Goal: Transaction & Acquisition: Book appointment/travel/reservation

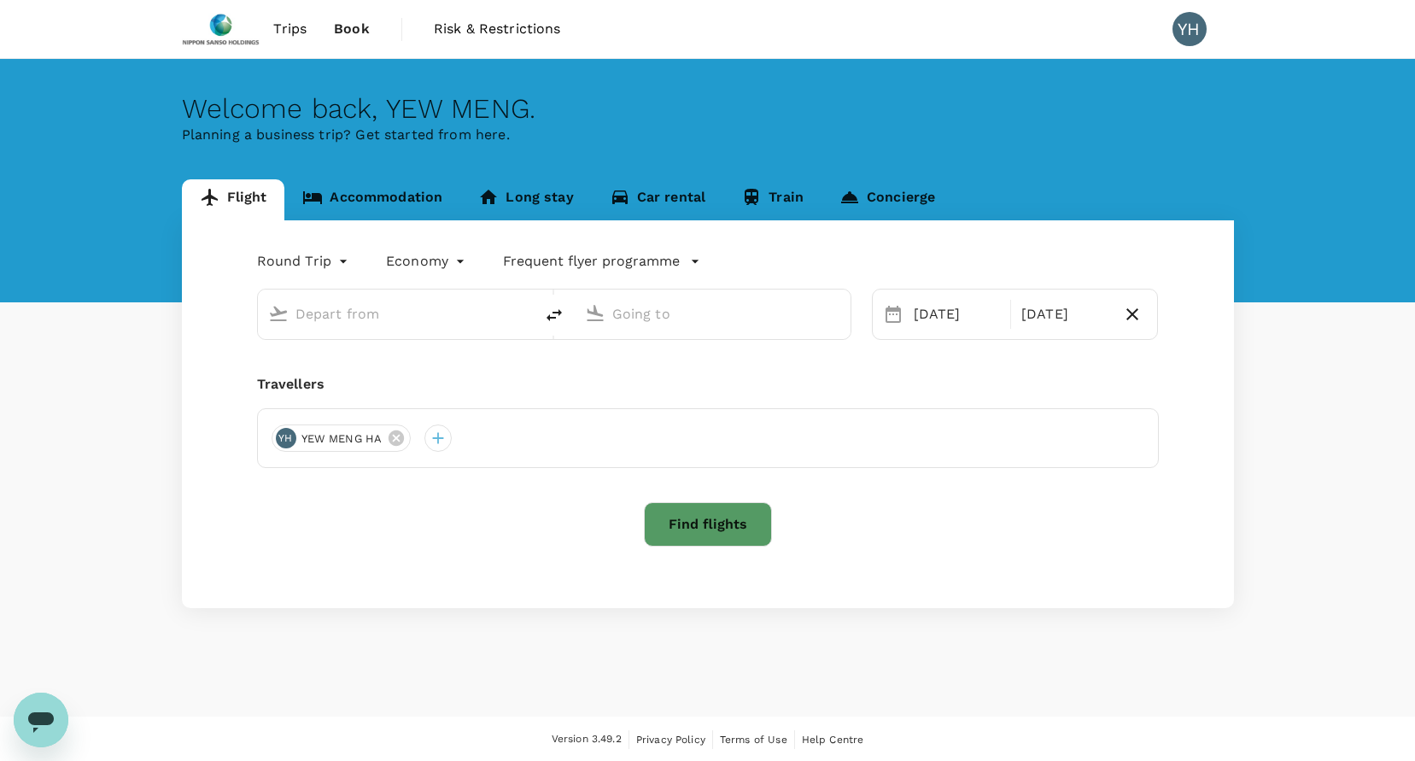
type input "Singapore Changi (SIN)"
type input "Kuala Lumpur Intl ([GEOGRAPHIC_DATA])"
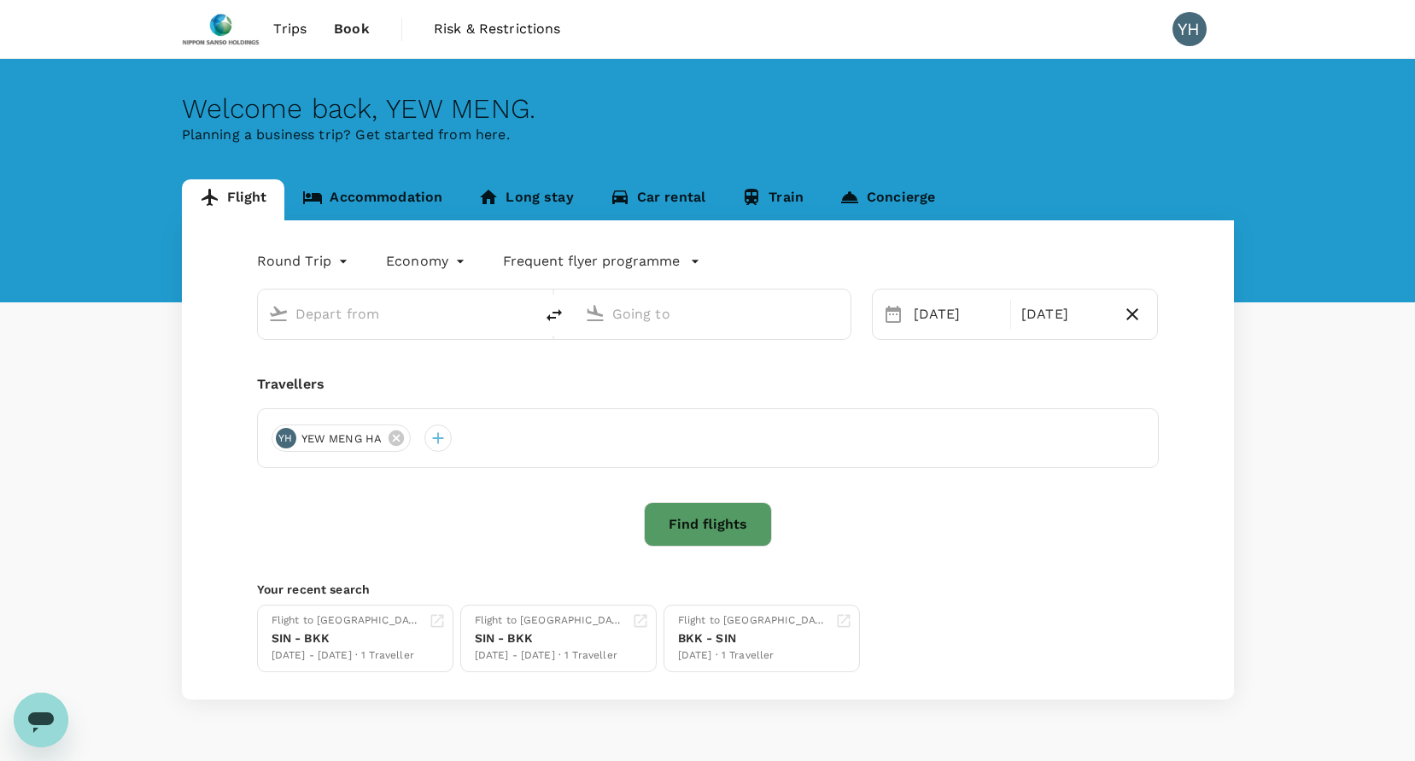
type input "Singapore Changi (SIN)"
type input "Kuala Lumpur Intl ([GEOGRAPHIC_DATA])"
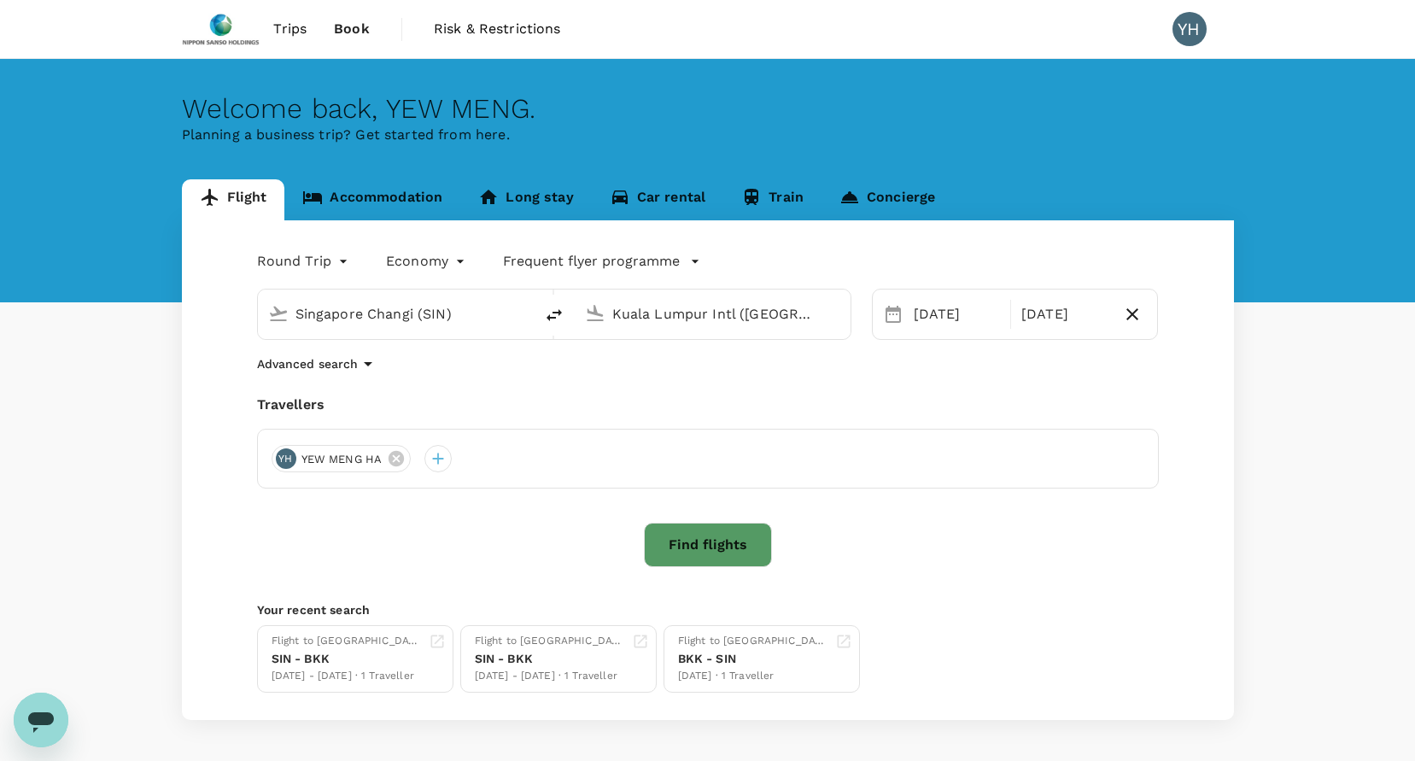
click at [108, 470] on div "Flight Accommodation Long stay Car rental Train Concierge Round Trip roundtrip …" at bounding box center [707, 449] width 1415 height 540
click at [700, 546] on button "Find flights" at bounding box center [708, 545] width 128 height 44
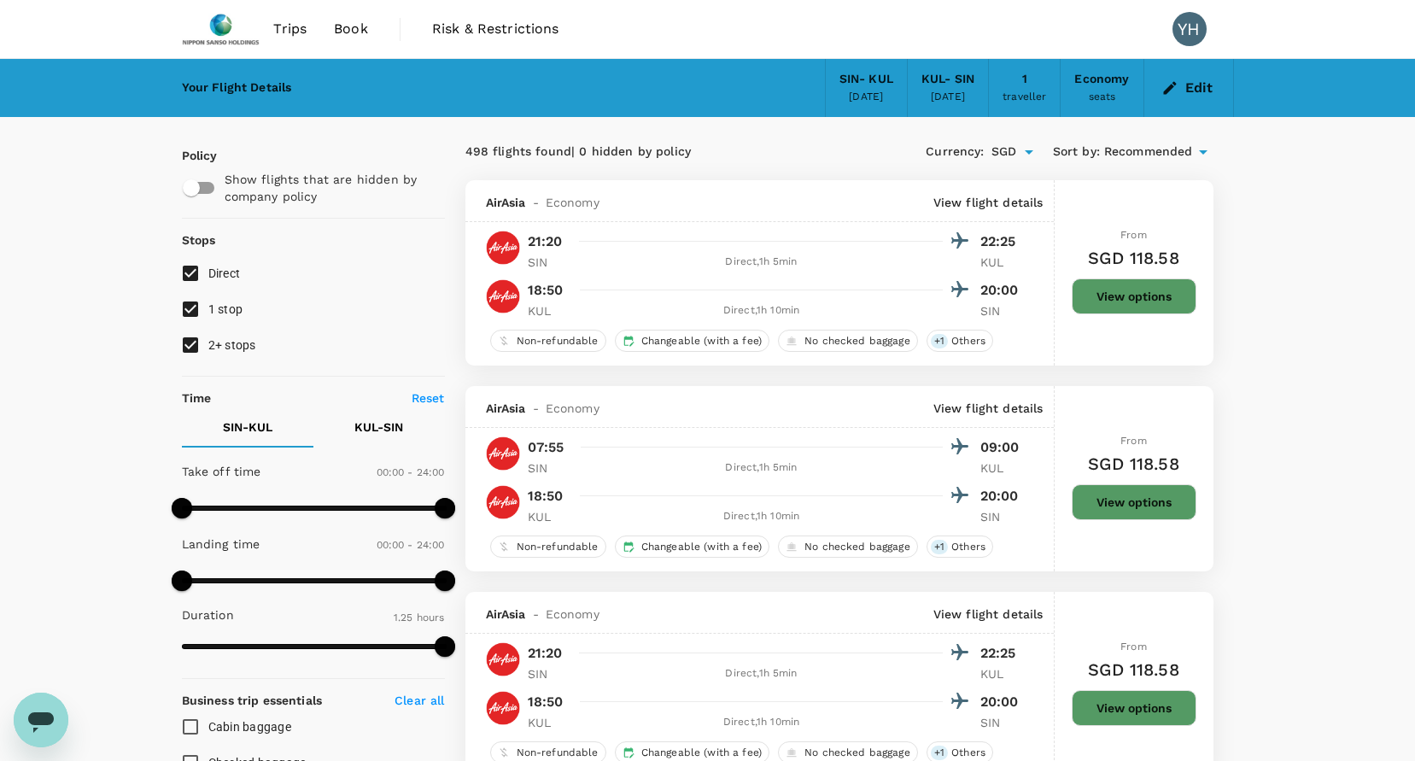
click at [188, 310] on input "1 stop" at bounding box center [190, 309] width 36 height 36
checkbox input "false"
click at [197, 344] on input "2+ stops" at bounding box center [190, 345] width 36 height 36
checkbox input "false"
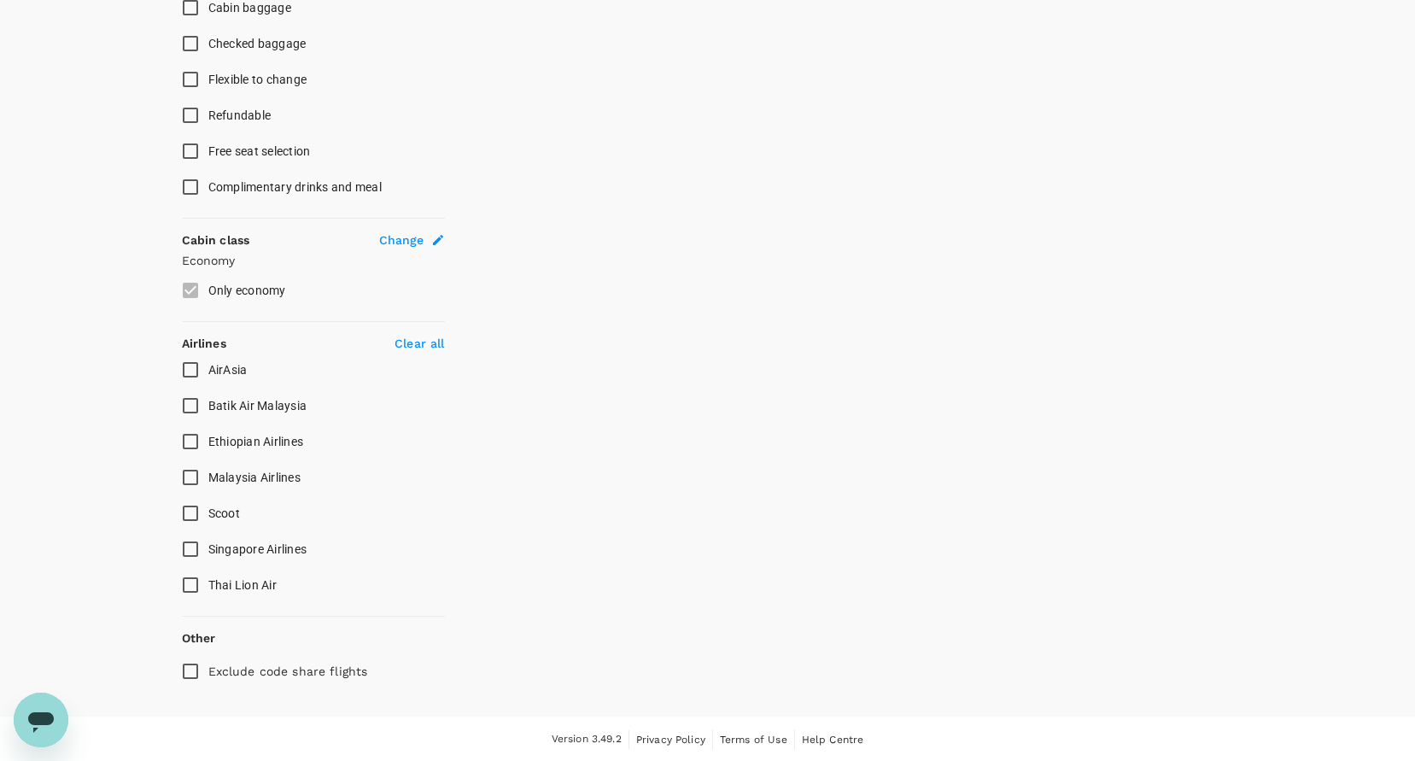
scroll to position [721, 0]
click at [192, 546] on input "Singapore Airlines" at bounding box center [190, 547] width 36 height 36
checkbox input "true"
drag, startPoint x: 190, startPoint y: 673, endPoint x: 209, endPoint y: 673, distance: 18.8
click at [191, 673] on input "Exclude code share flights" at bounding box center [190, 669] width 36 height 36
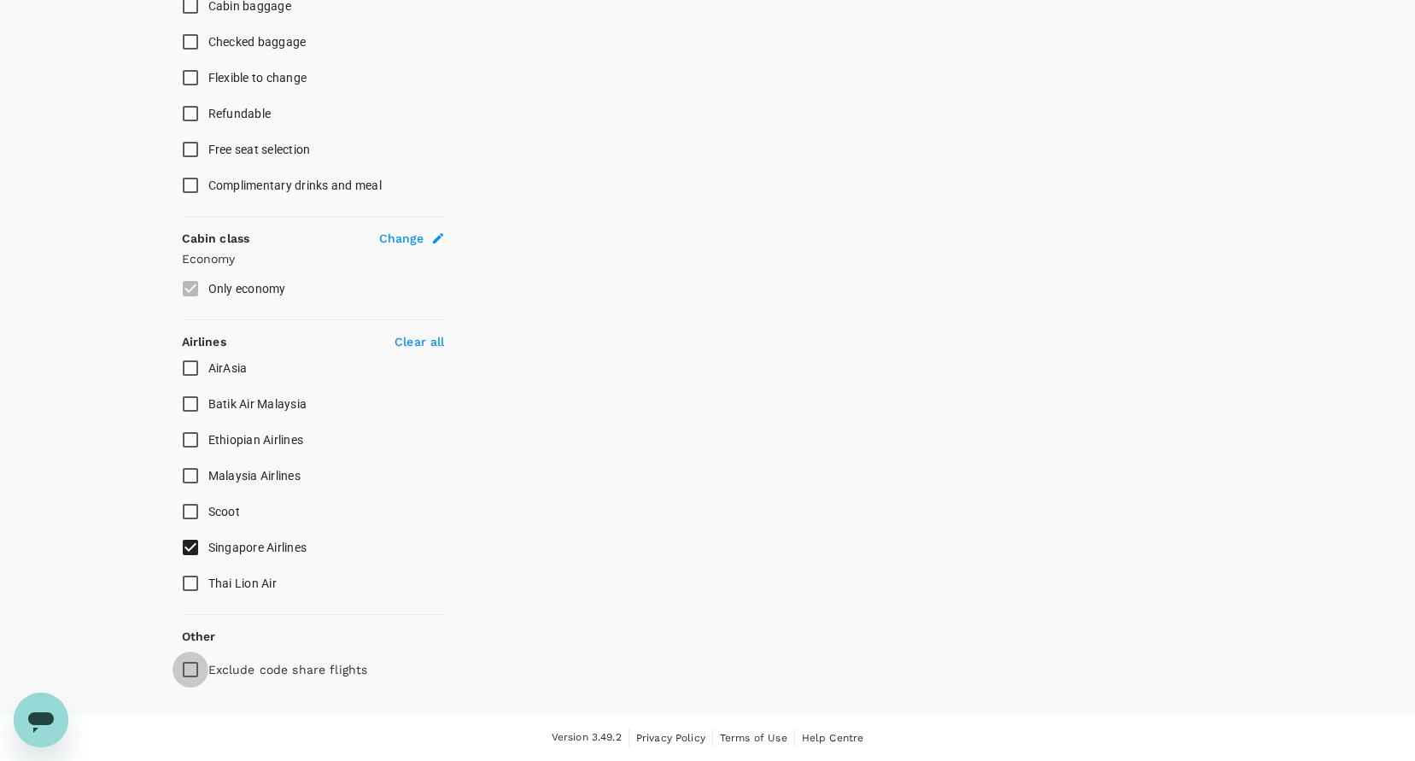
checkbox input "true"
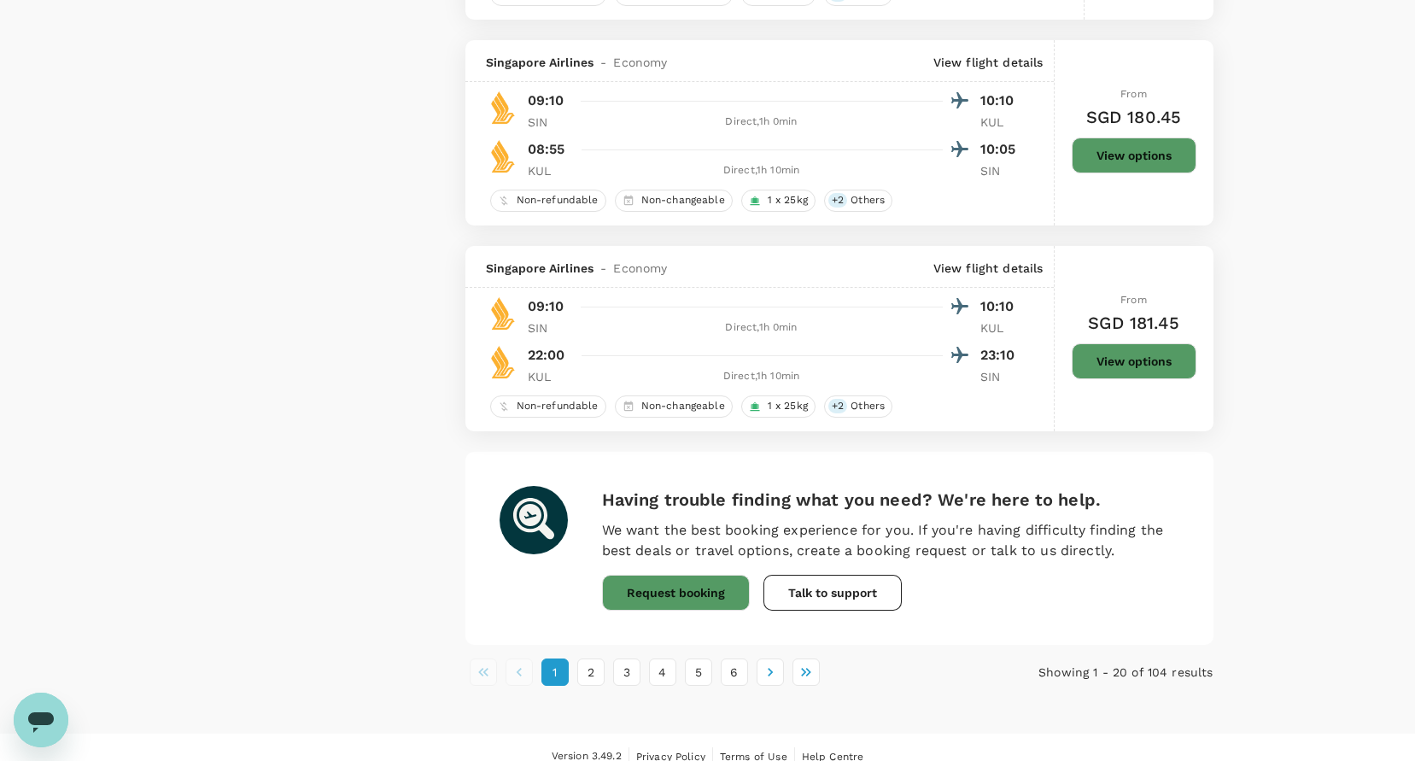
scroll to position [3864, 0]
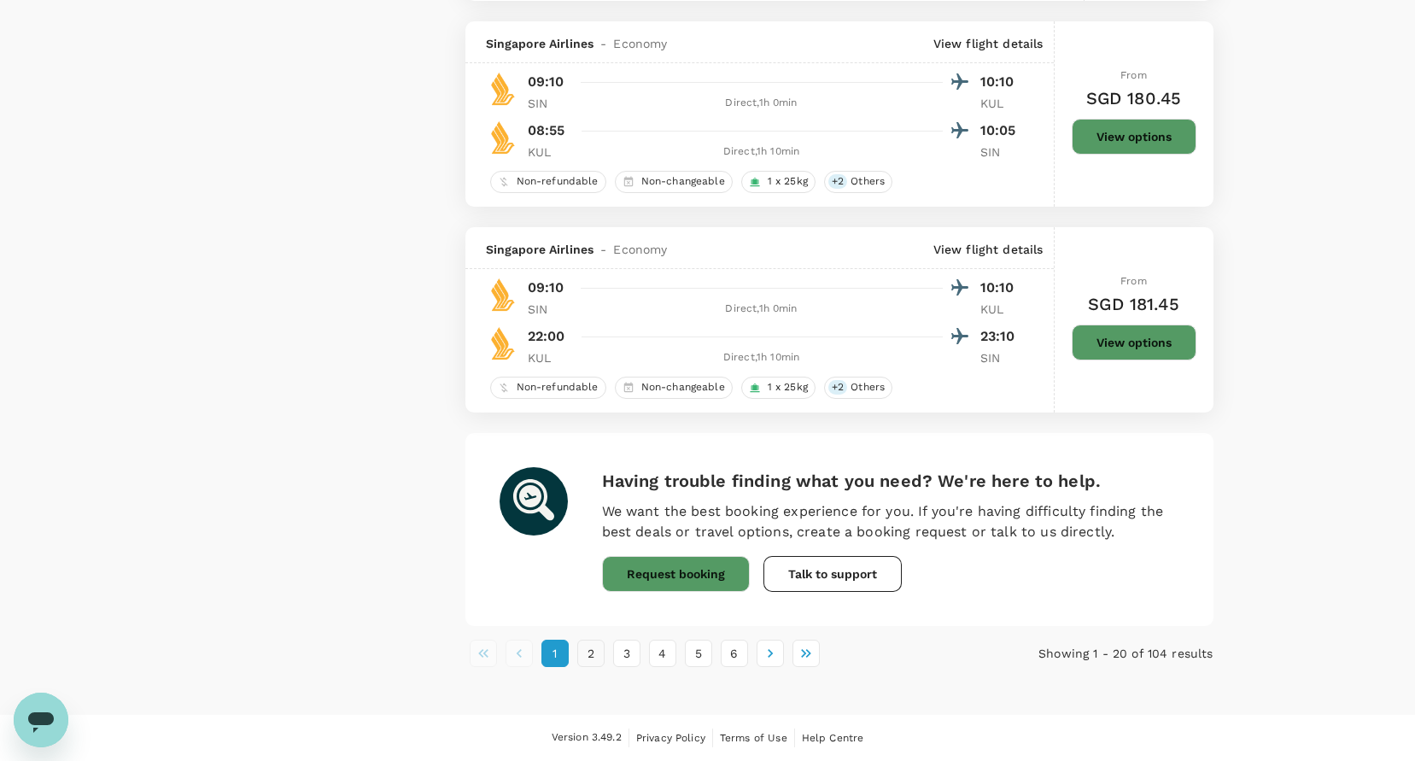
click at [593, 661] on button "2" at bounding box center [590, 653] width 27 height 27
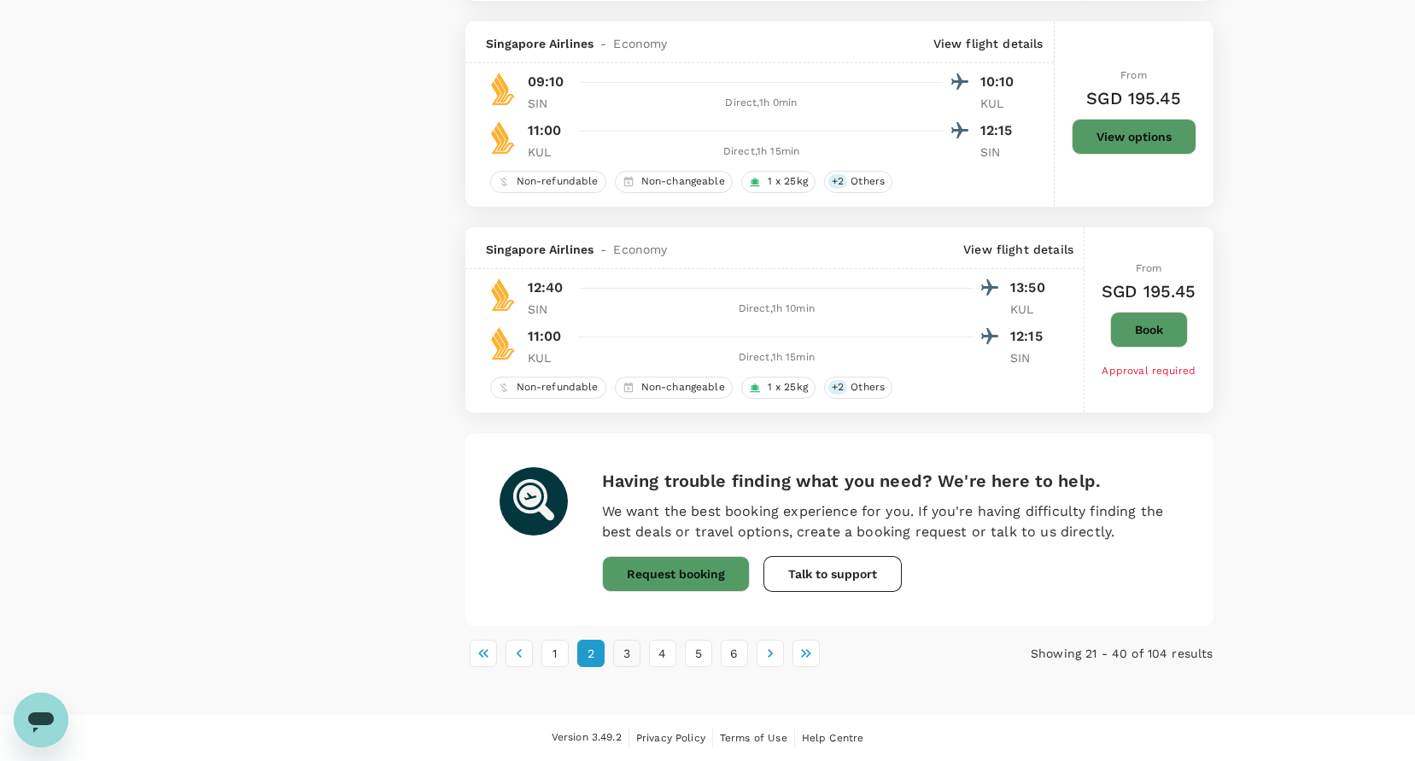
click at [624, 654] on button "3" at bounding box center [626, 653] width 27 height 27
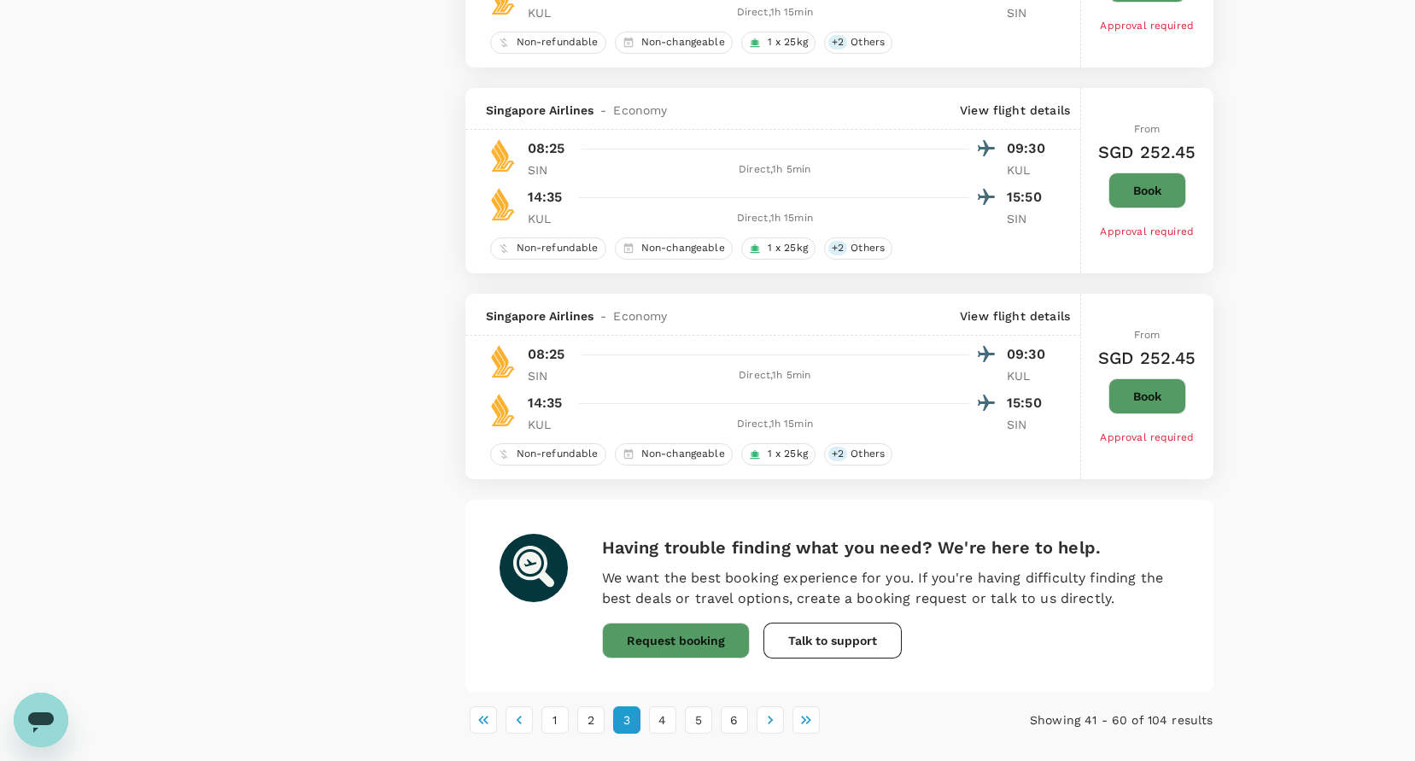
scroll to position [3586, 0]
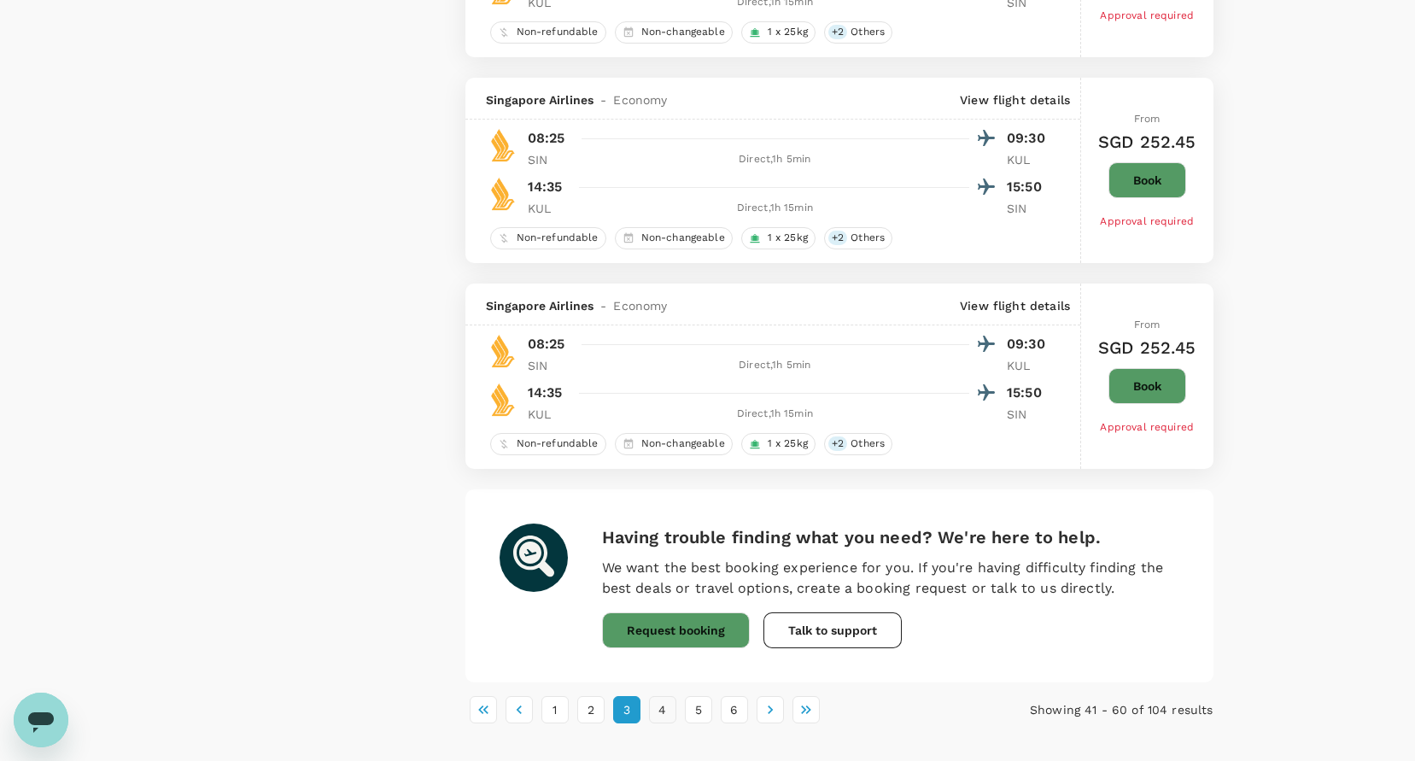
click at [657, 710] on button "4" at bounding box center [662, 709] width 27 height 27
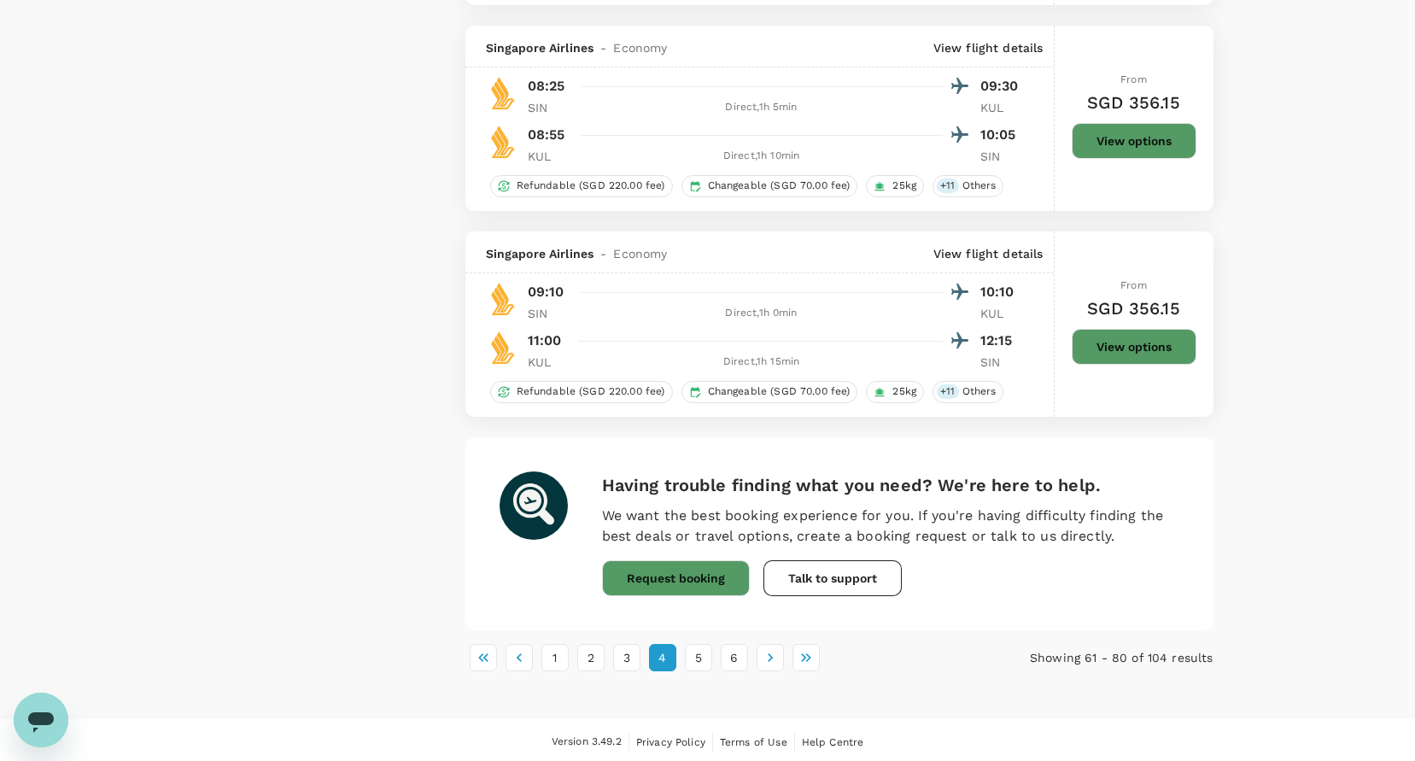
scroll to position [3687, 0]
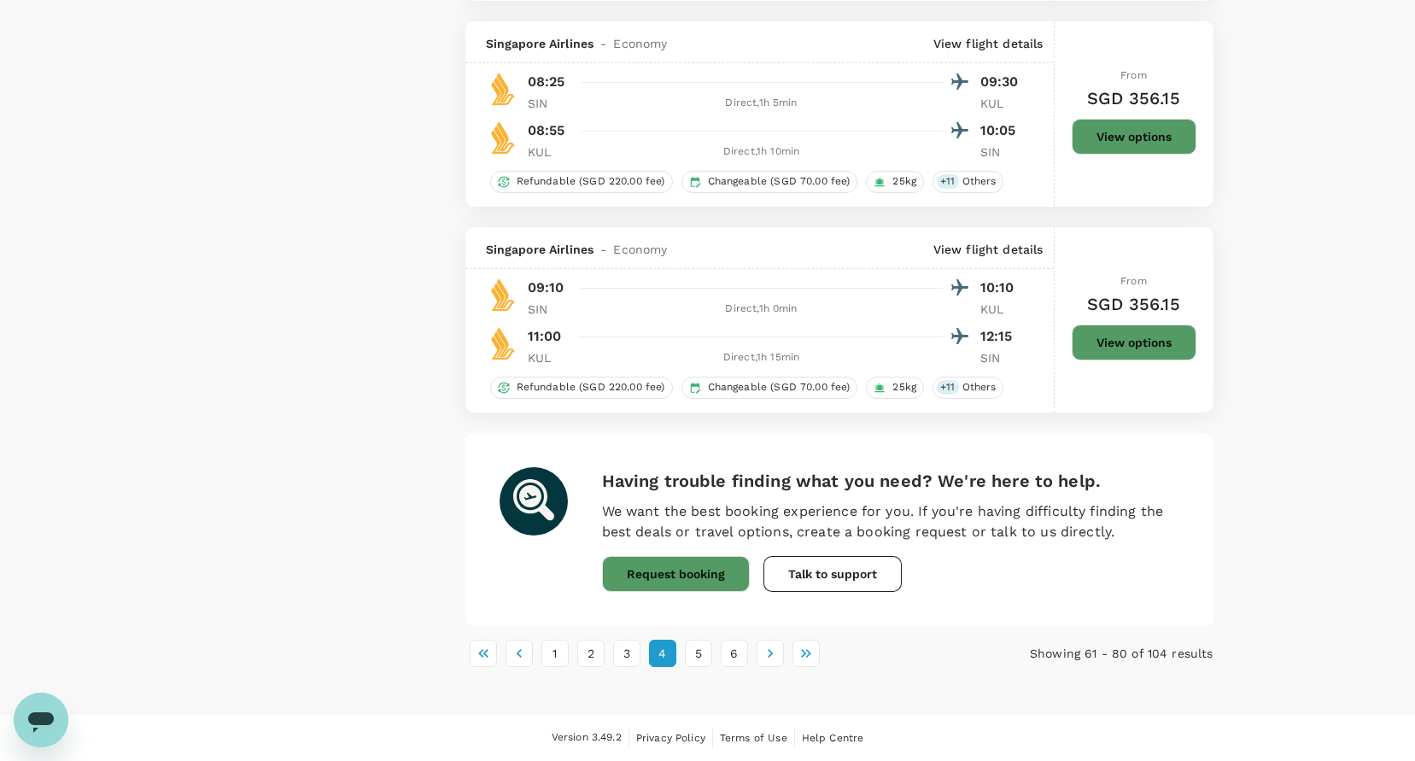
drag, startPoint x: 351, startPoint y: 599, endPoint x: 355, endPoint y: 607, distance: 8.8
click at [549, 654] on button "1" at bounding box center [554, 653] width 27 height 27
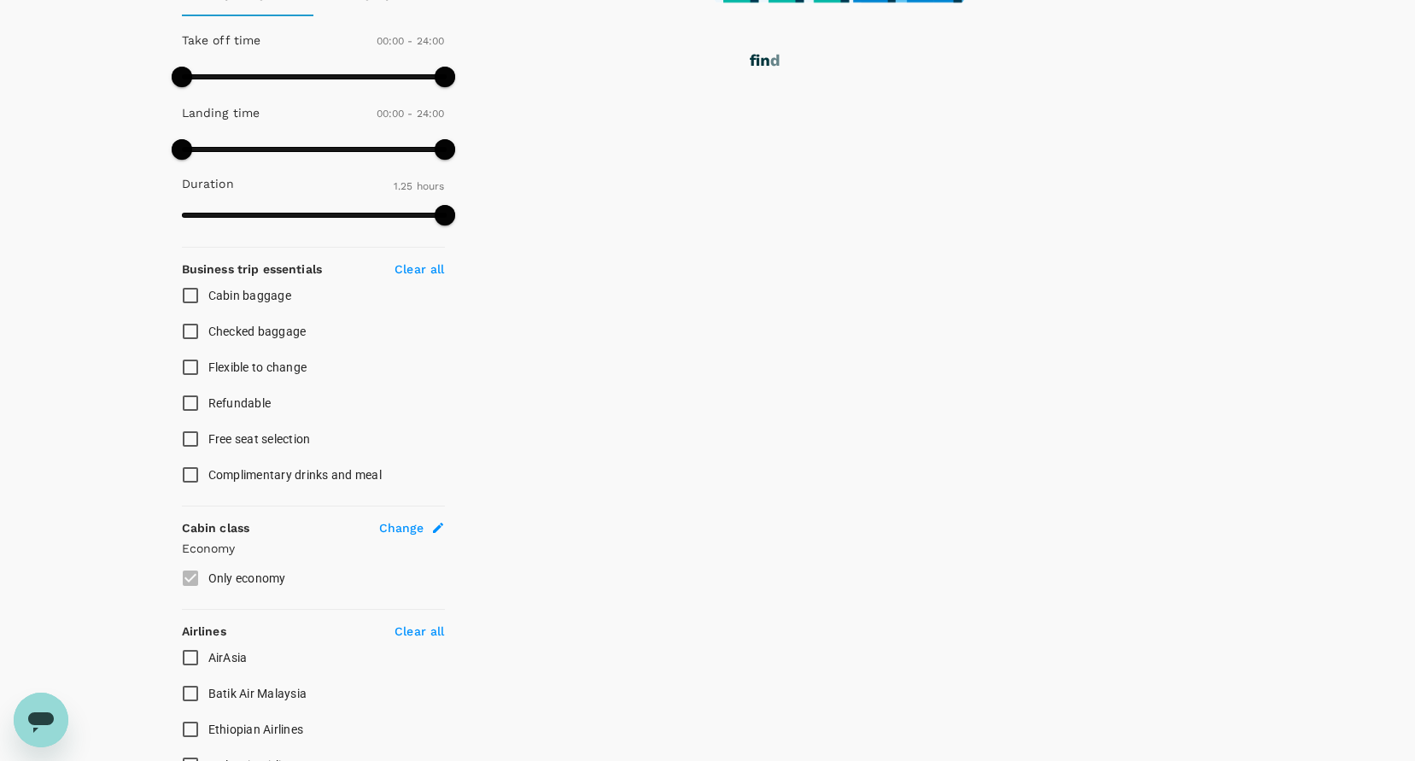
scroll to position [0, 0]
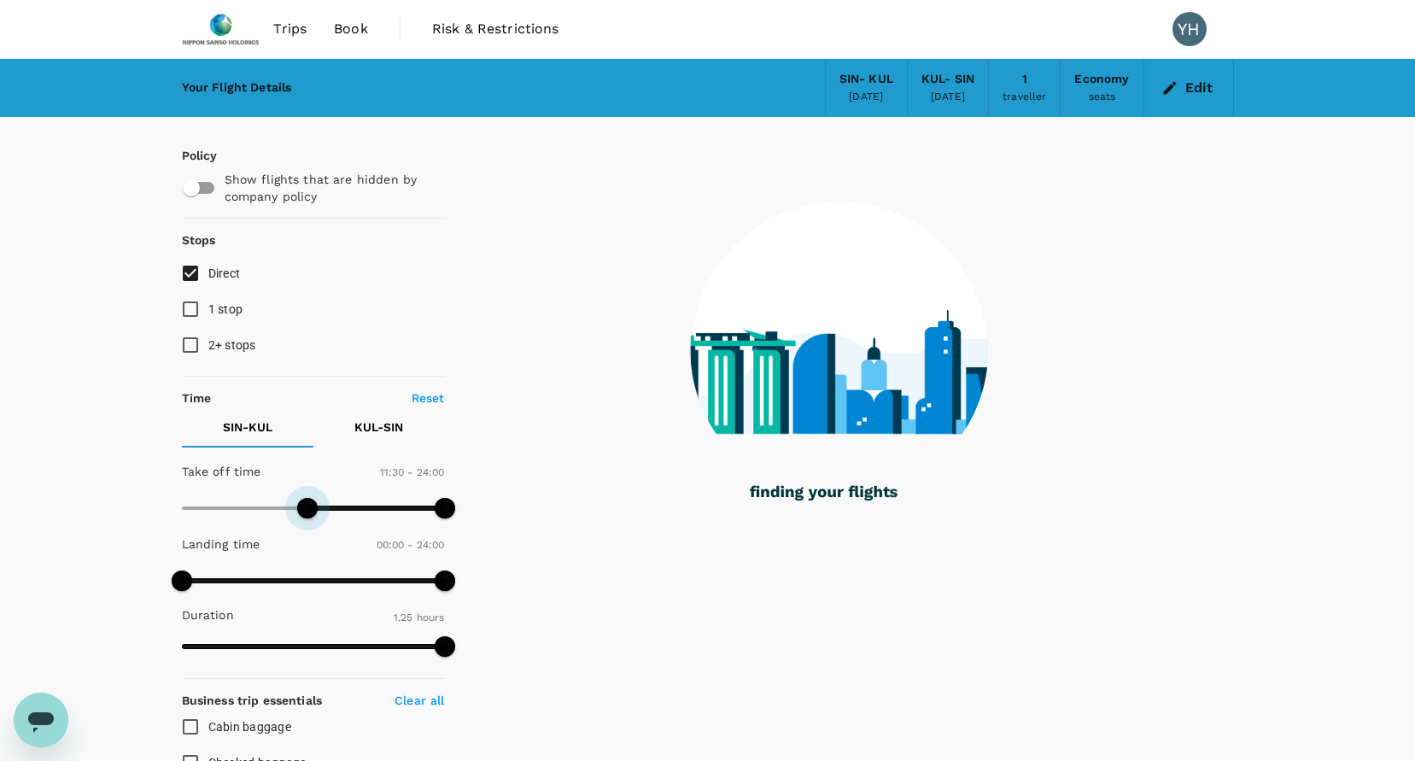
type input "720"
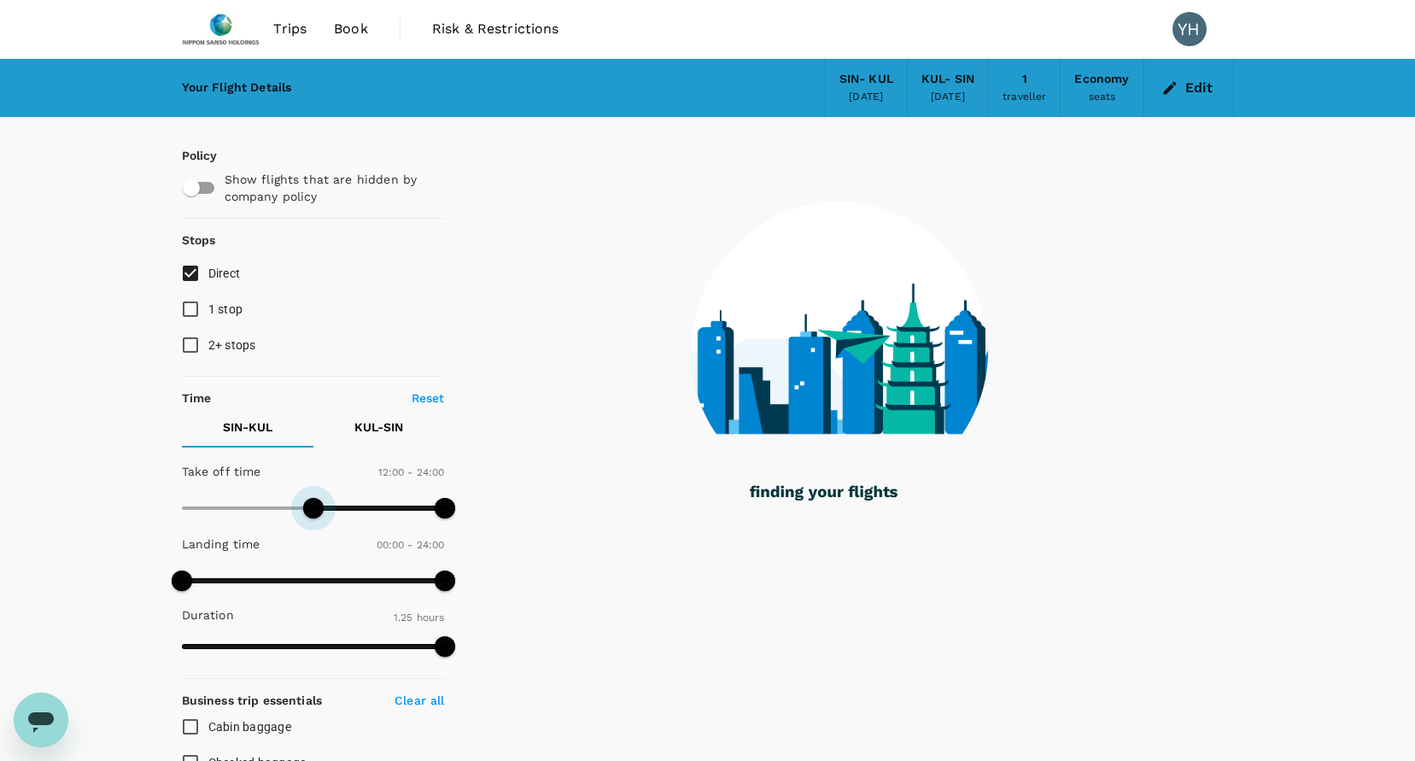
drag, startPoint x: 178, startPoint y: 508, endPoint x: 312, endPoint y: 512, distance: 133.3
click at [312, 512] on span at bounding box center [313, 508] width 20 height 20
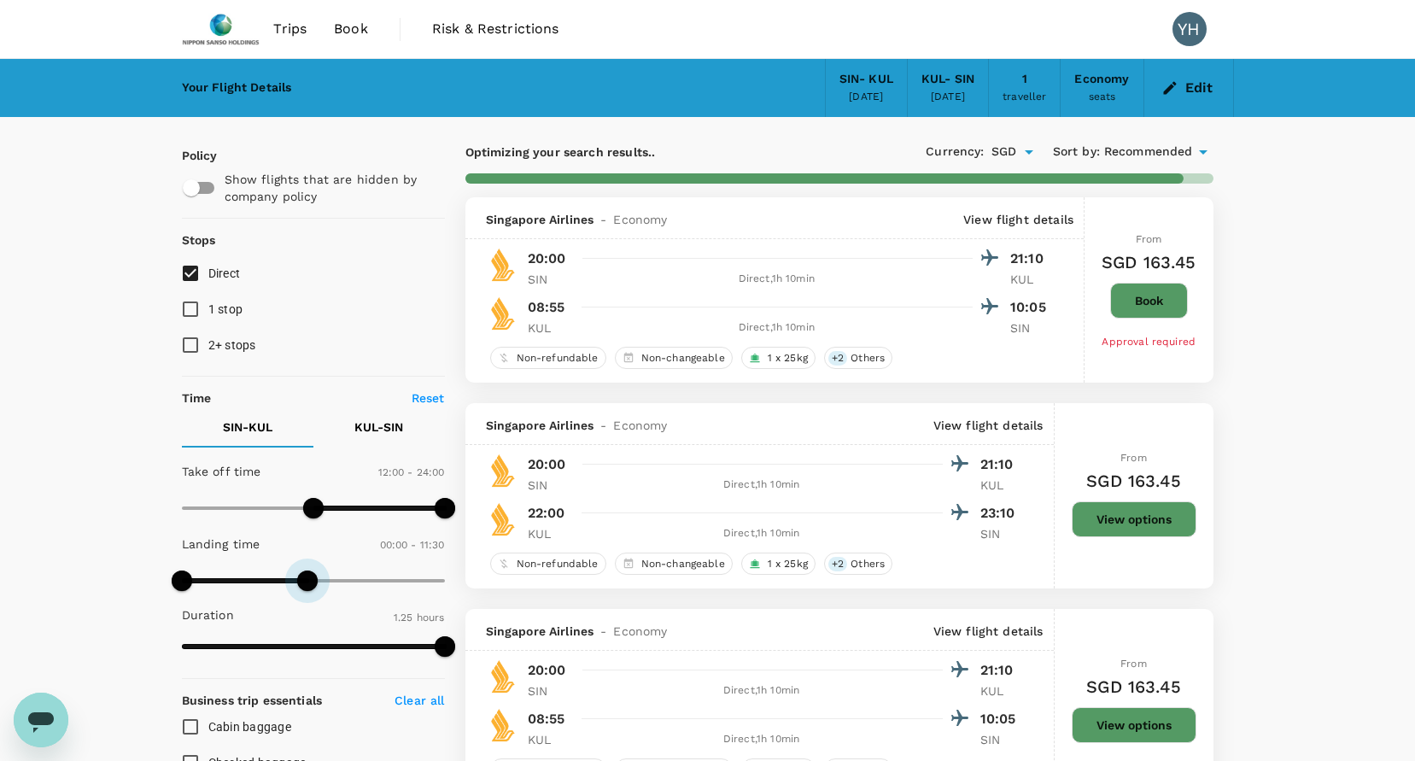
type input "690"
type input "SGD"
type input "900"
drag, startPoint x: 439, startPoint y: 581, endPoint x: 346, endPoint y: 587, distance: 93.3
click at [346, 587] on span at bounding box center [346, 580] width 20 height 20
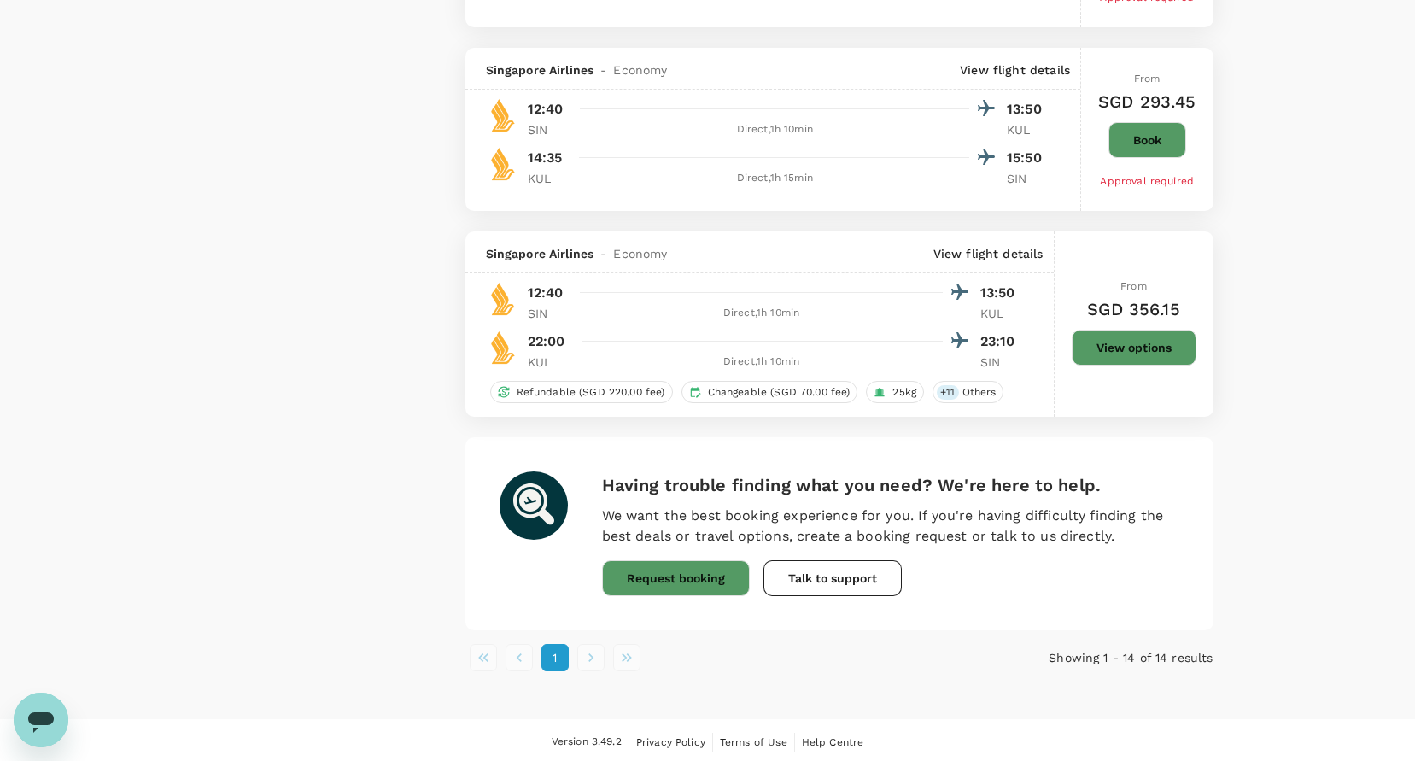
scroll to position [2540, 0]
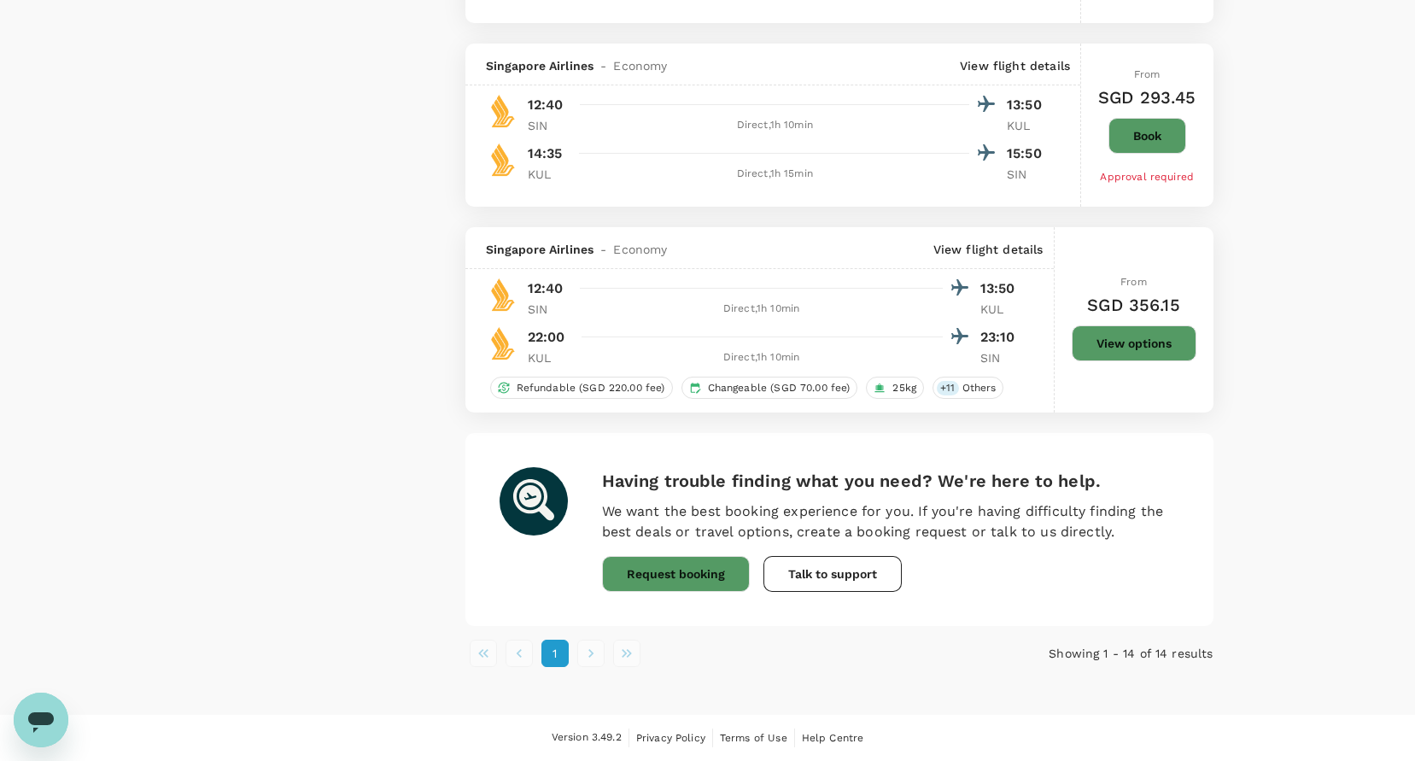
click at [595, 654] on li "pagination navigation" at bounding box center [591, 653] width 36 height 27
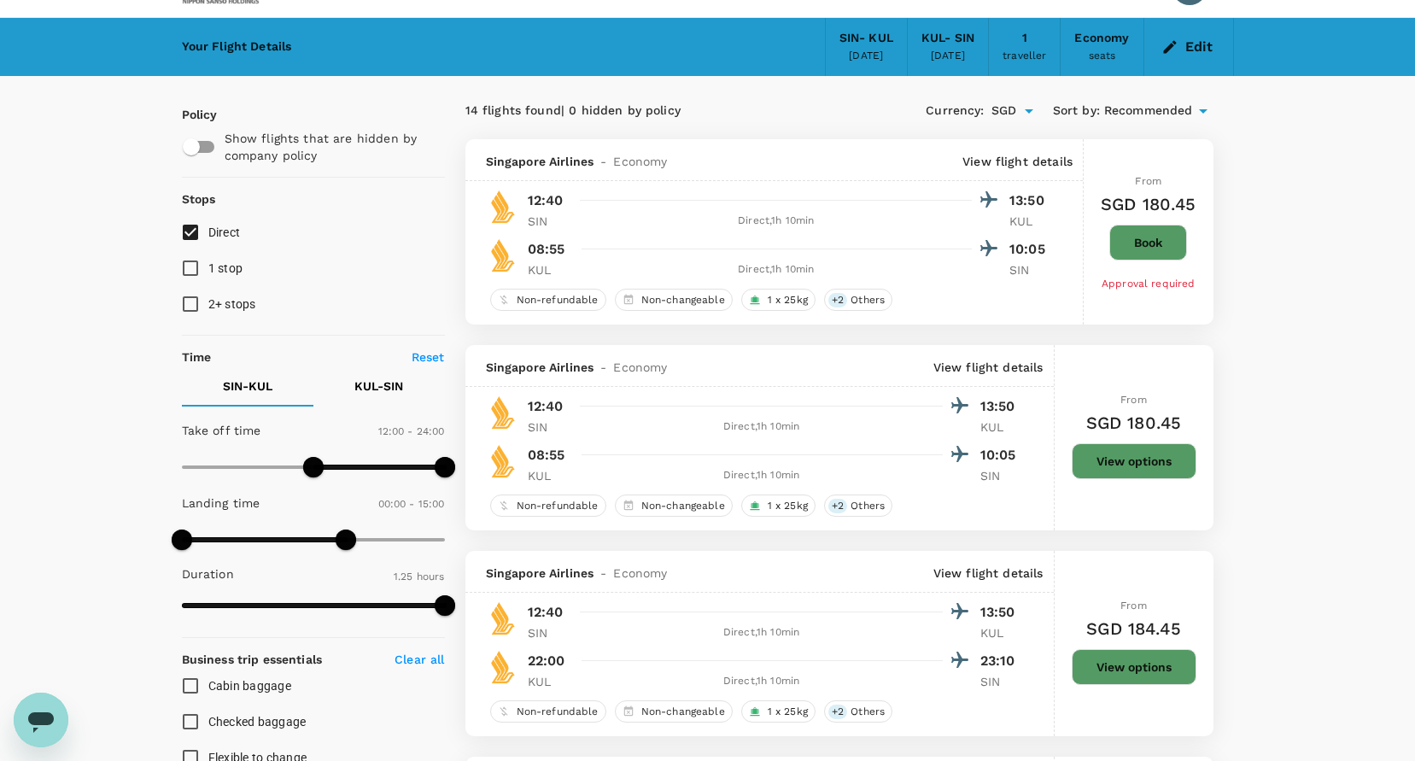
scroll to position [0, 0]
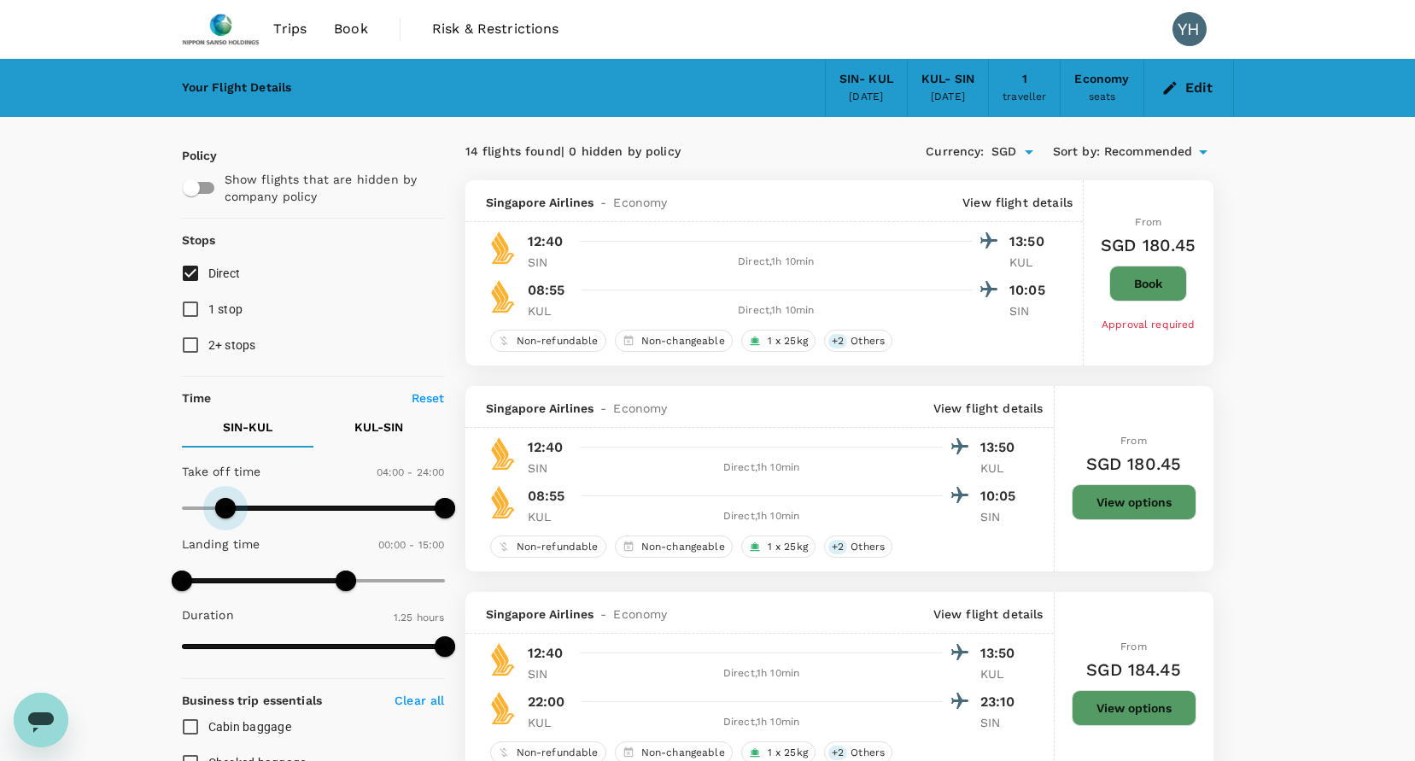
type input "0"
drag, startPoint x: 312, startPoint y: 505, endPoint x: 177, endPoint y: 516, distance: 135.3
click at [177, 516] on span at bounding box center [182, 508] width 20 height 20
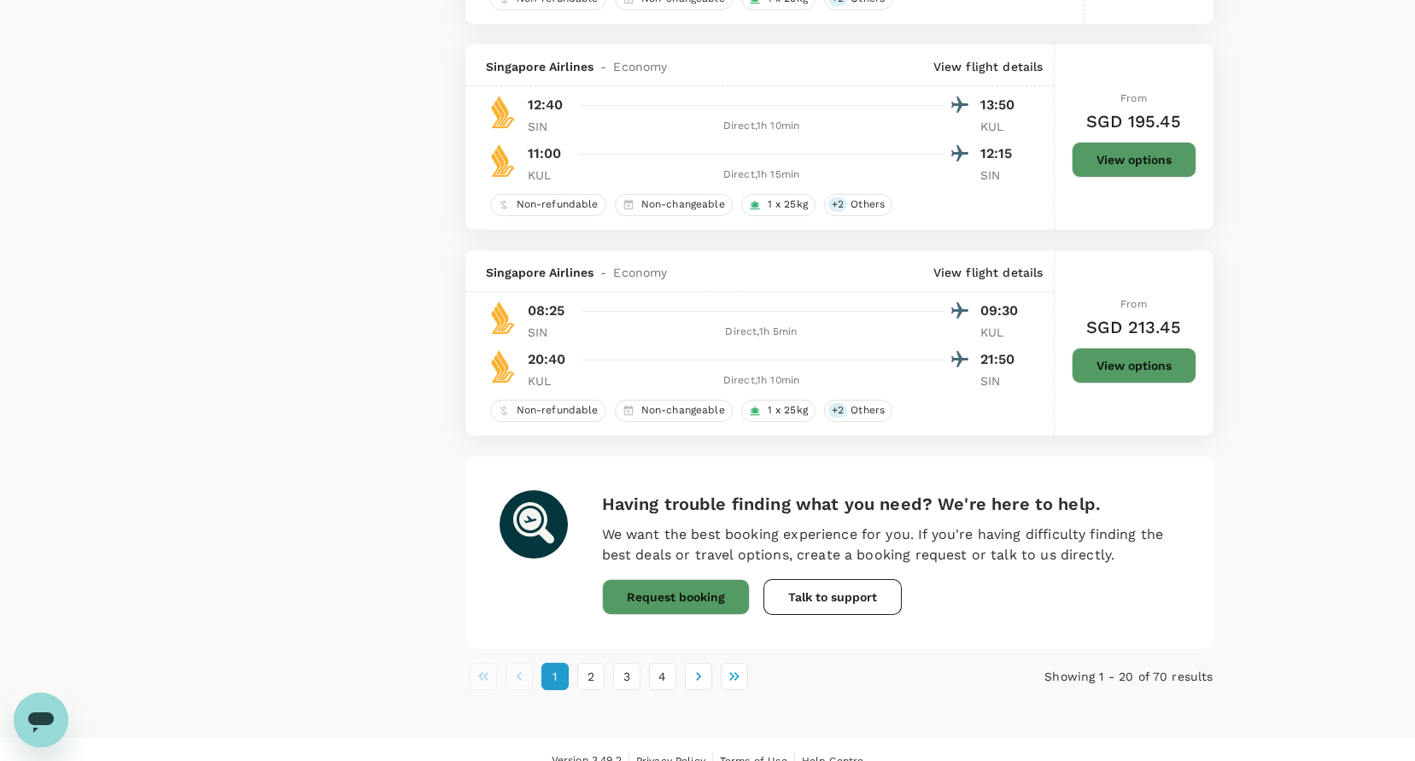
scroll to position [3864, 0]
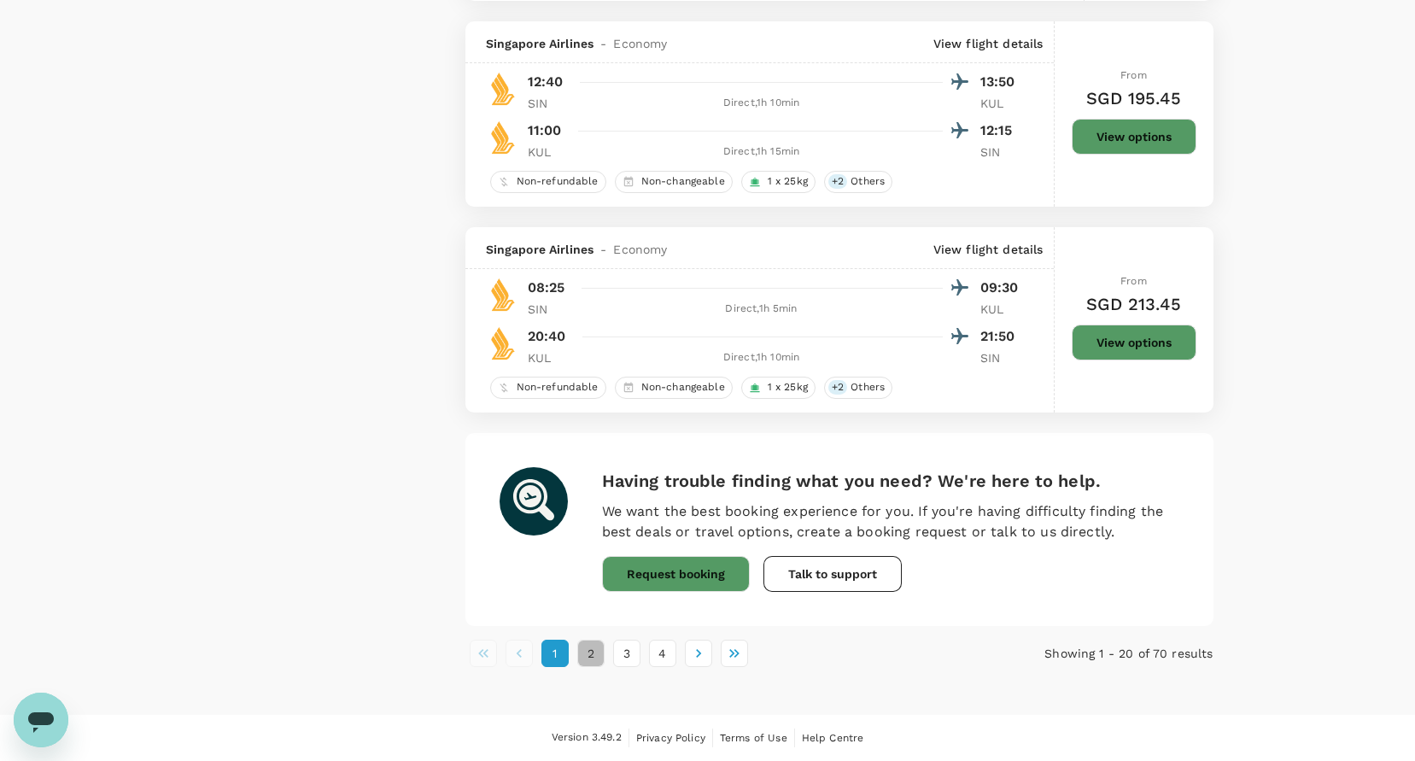
click at [583, 654] on button "2" at bounding box center [590, 653] width 27 height 27
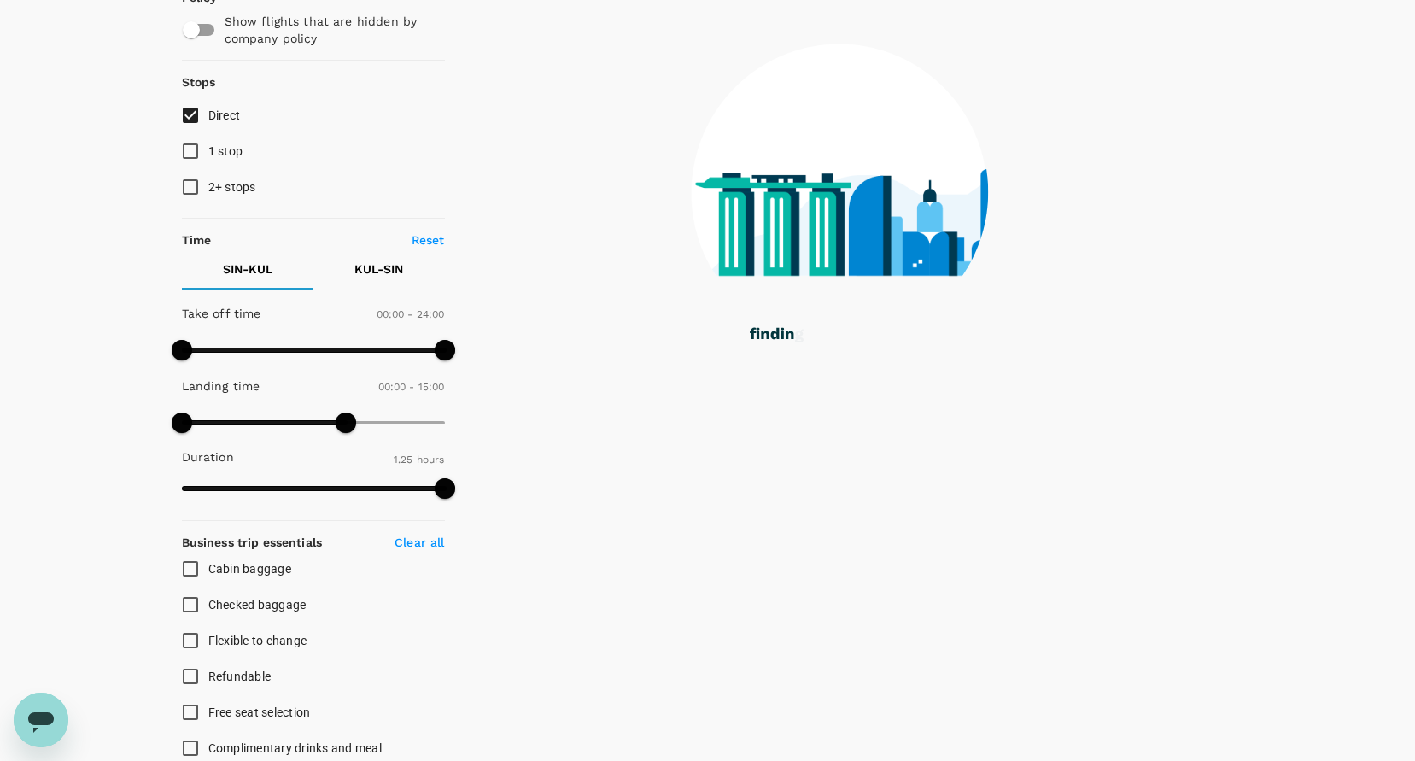
scroll to position [0, 0]
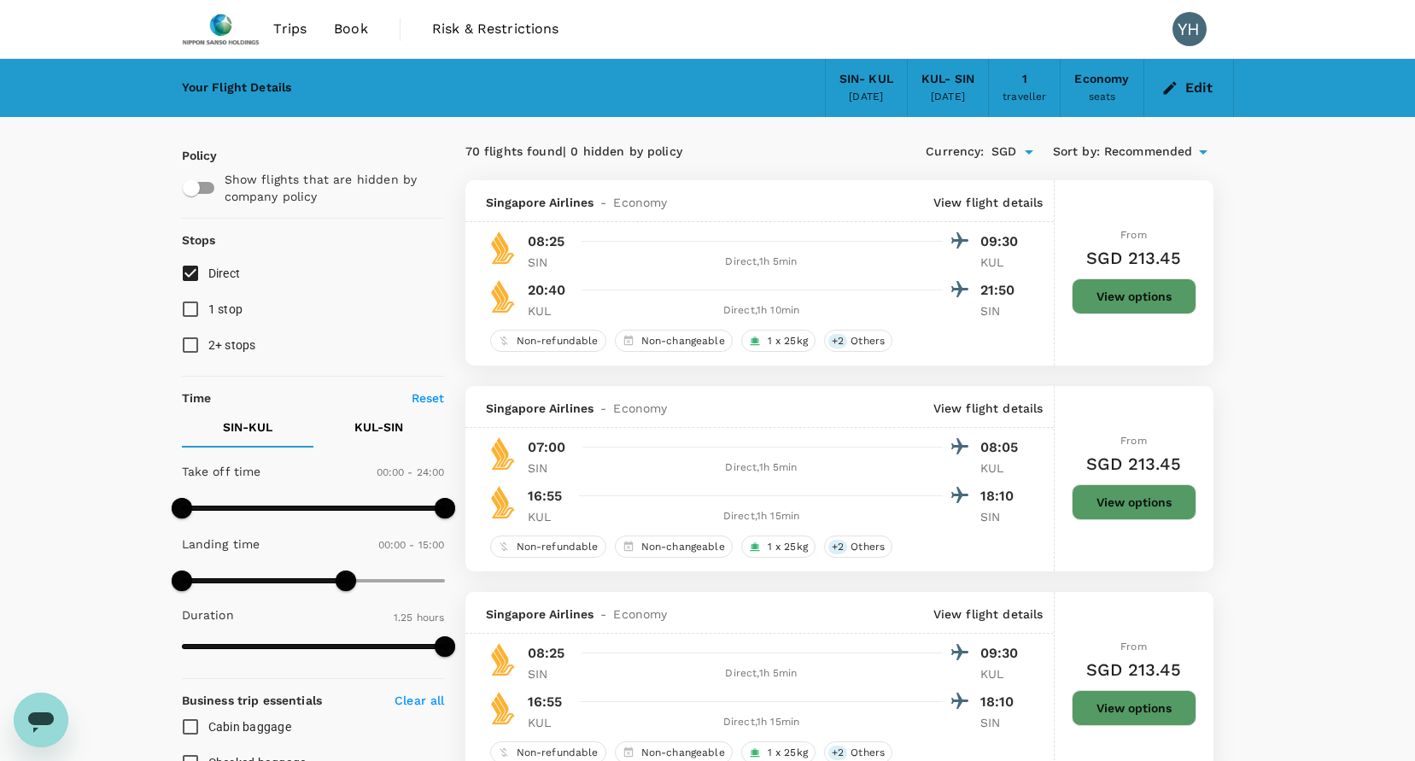
type input "SGD"
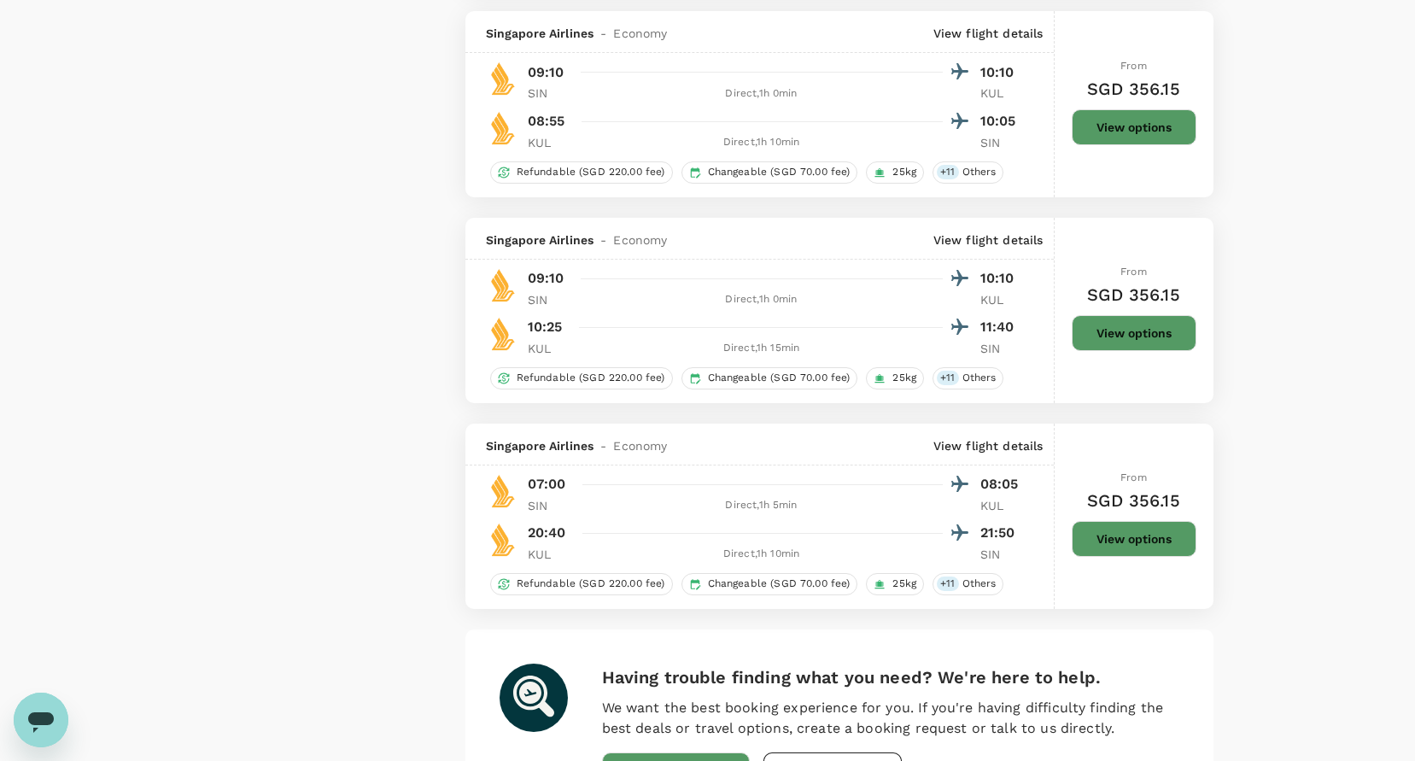
scroll to position [3776, 0]
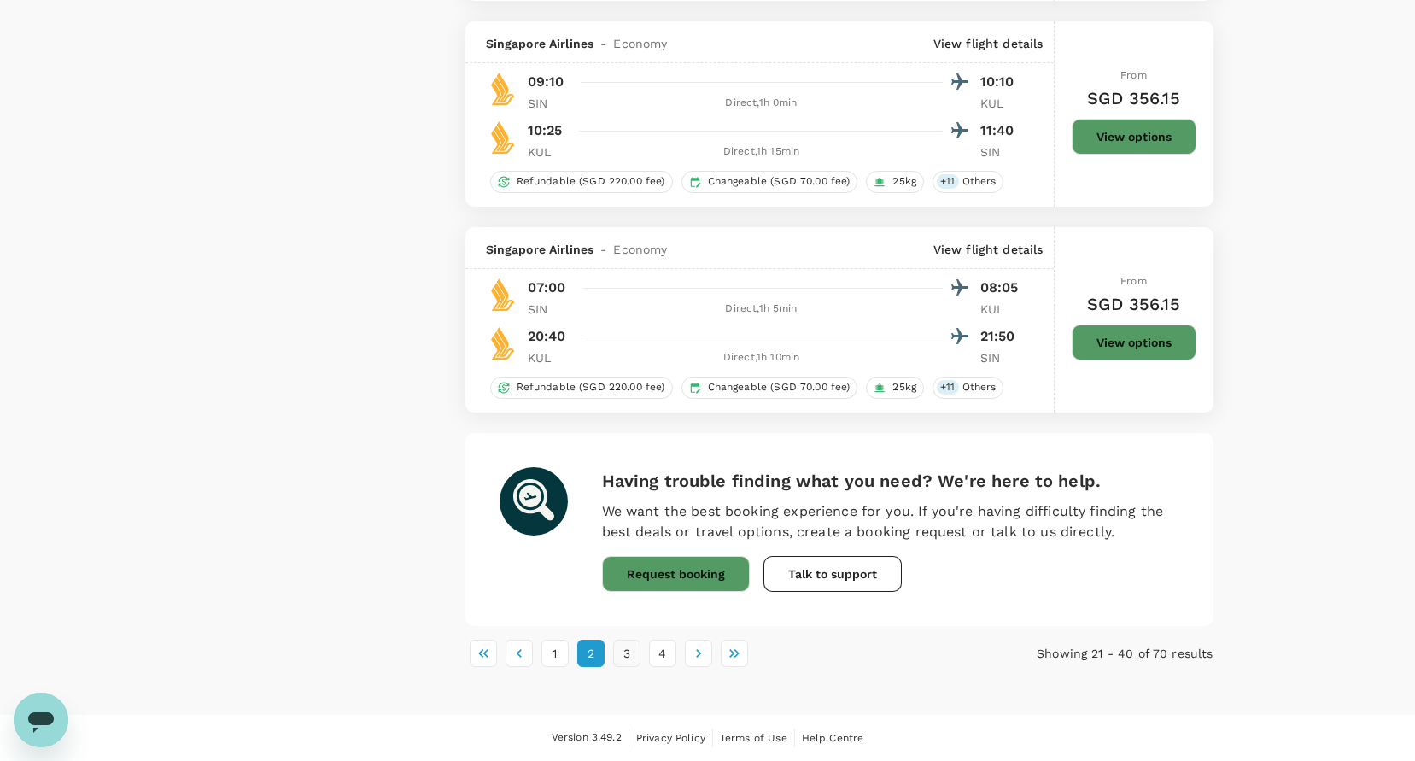
click at [625, 655] on button "3" at bounding box center [626, 653] width 27 height 27
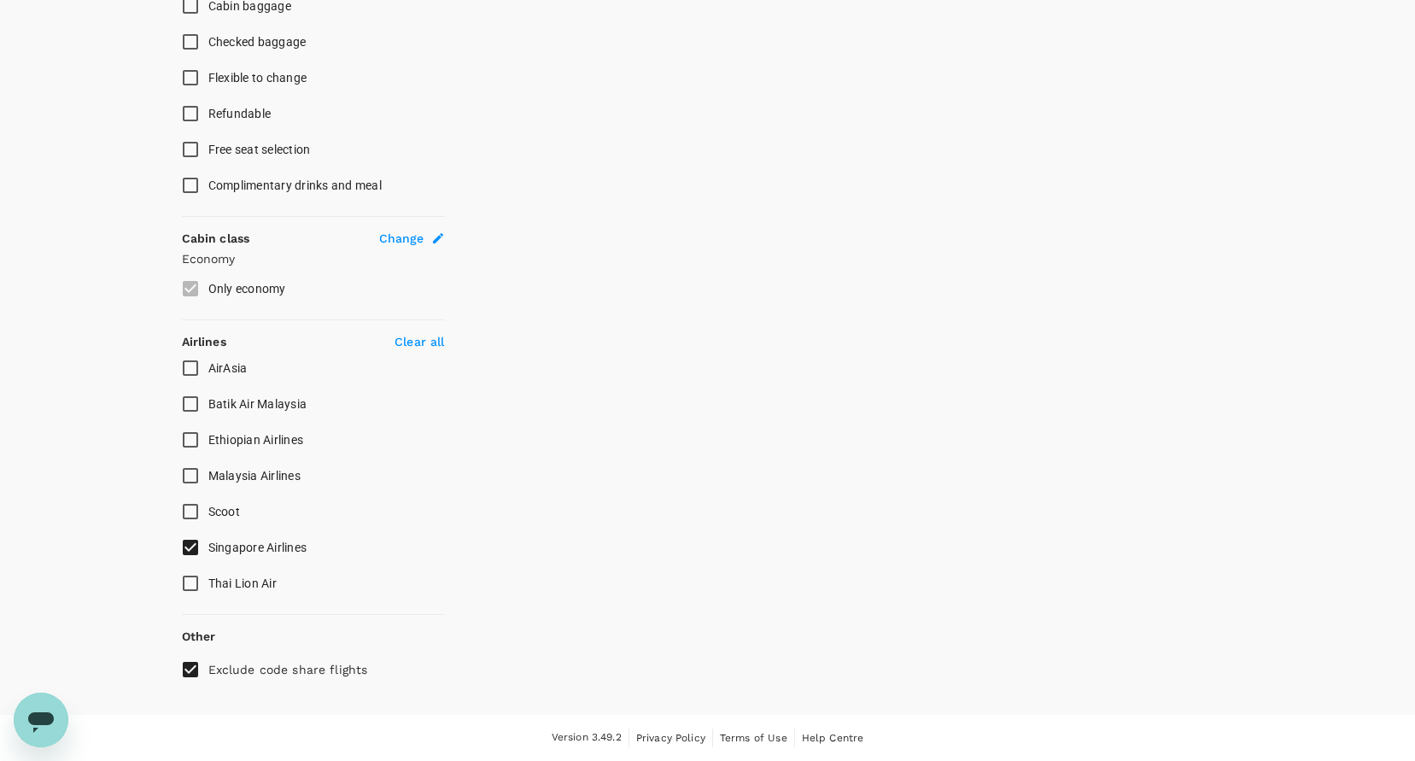
scroll to position [0, 0]
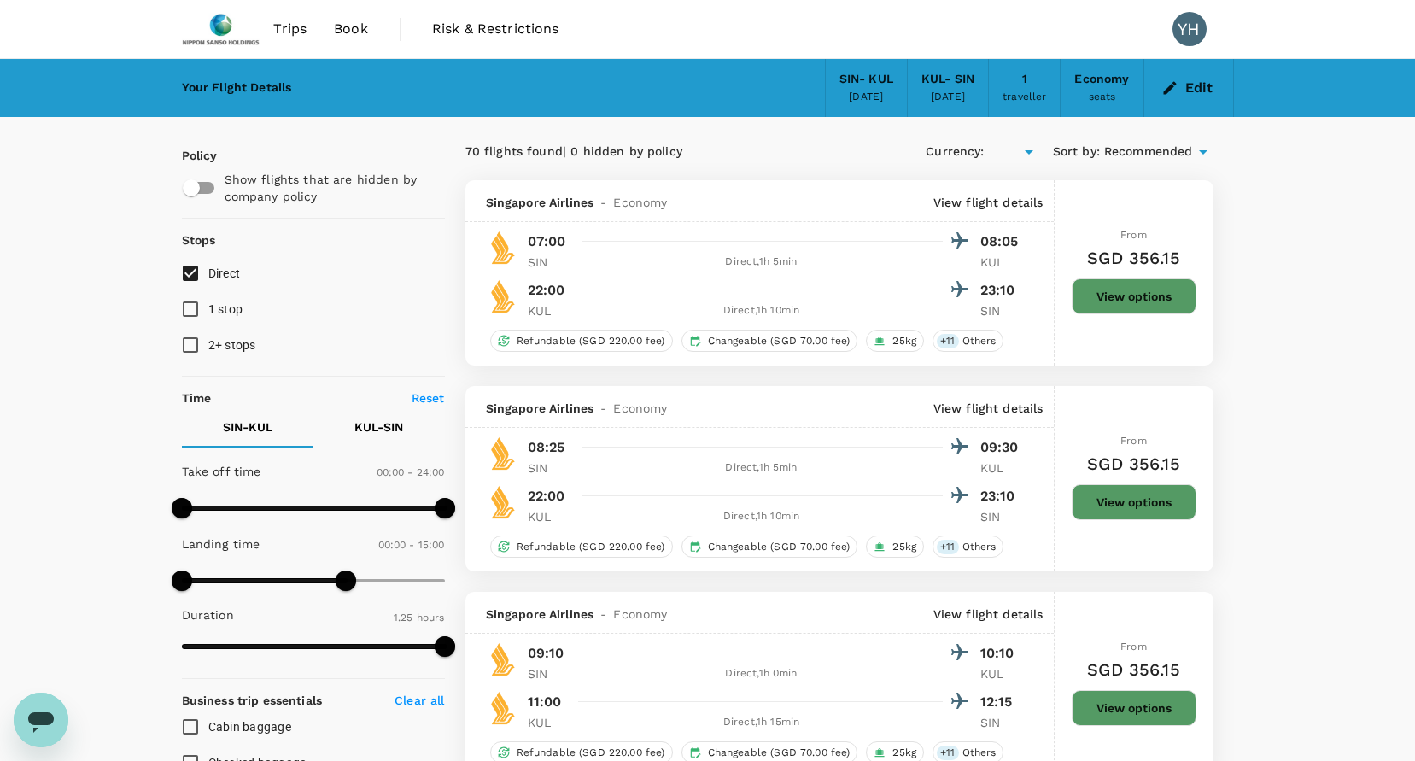
type input "SGD"
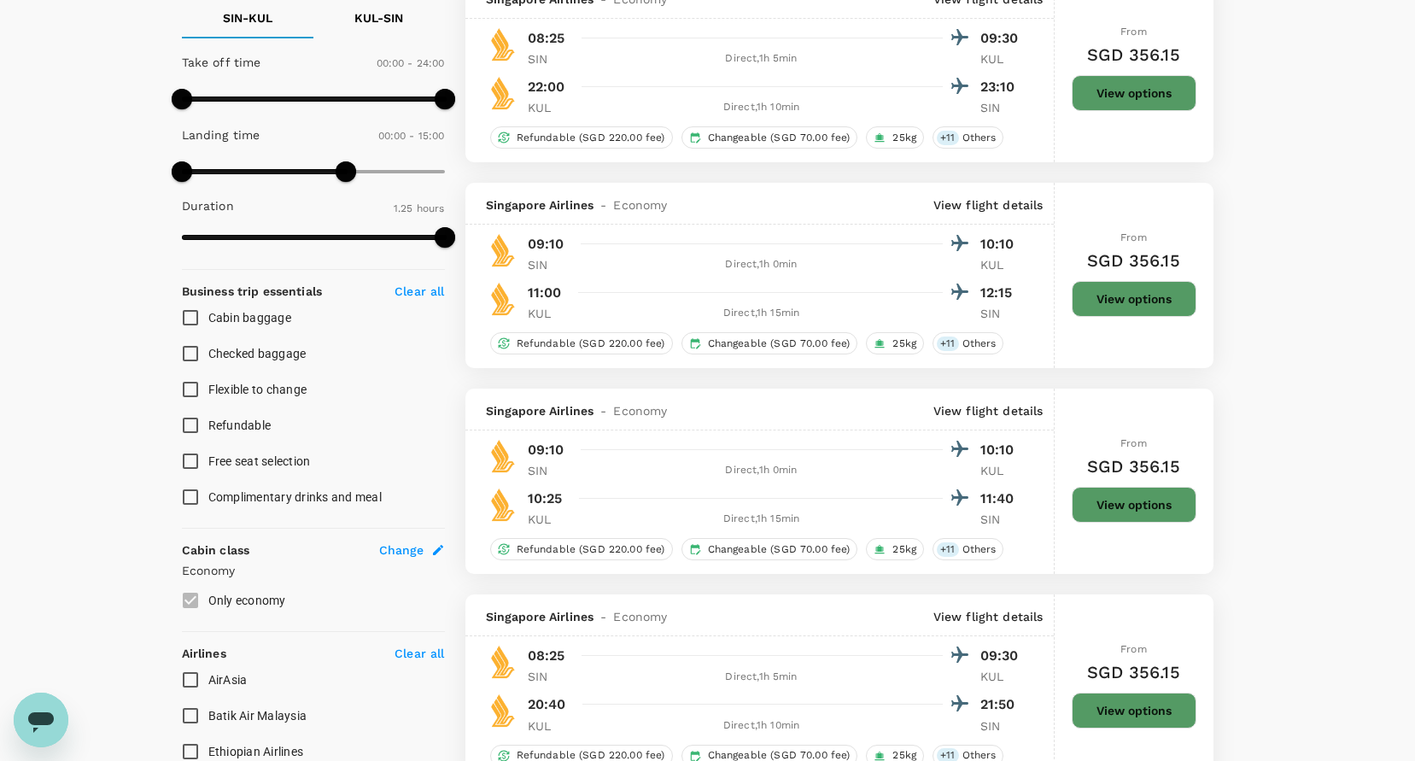
scroll to position [364, 0]
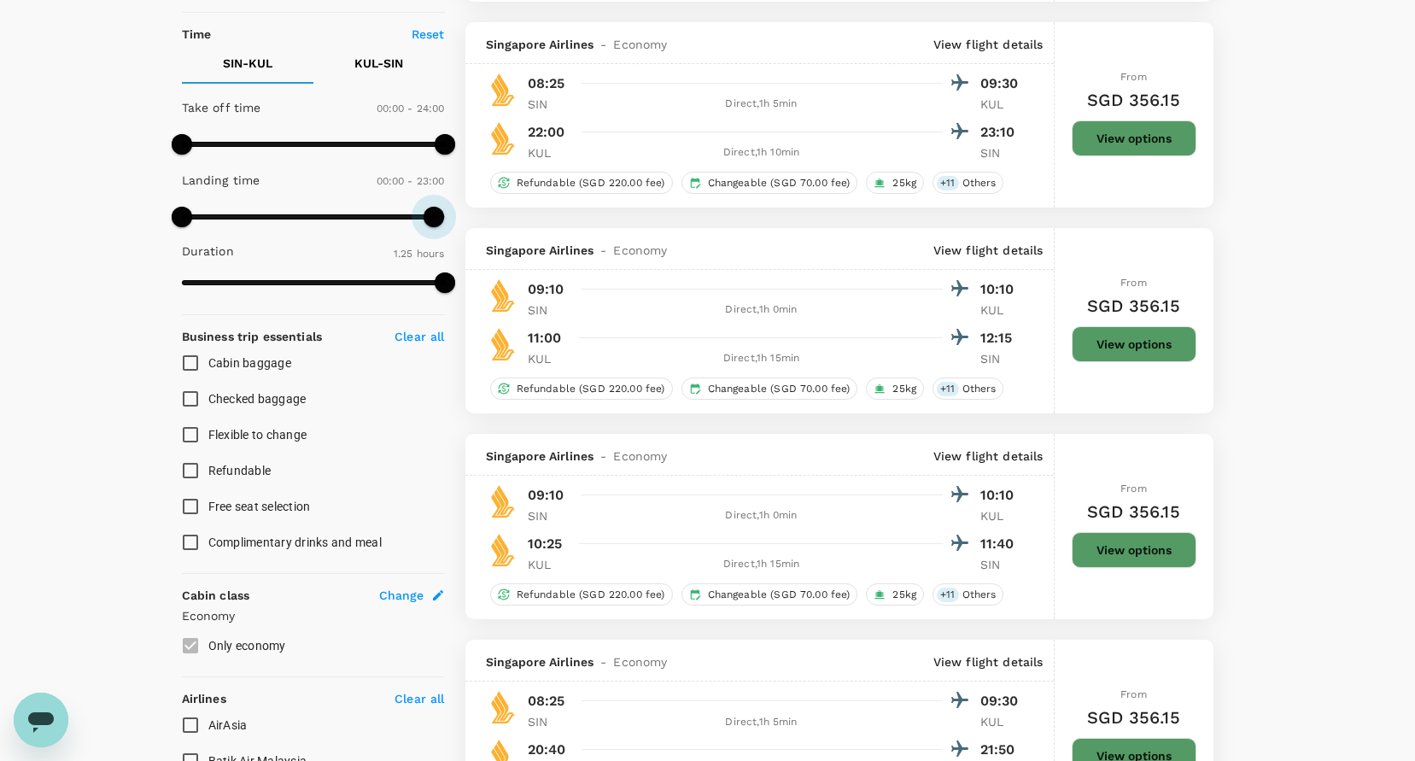
type input "1440"
drag, startPoint x: 348, startPoint y: 219, endPoint x: 447, endPoint y: 222, distance: 99.1
click at [447, 222] on span at bounding box center [445, 217] width 20 height 20
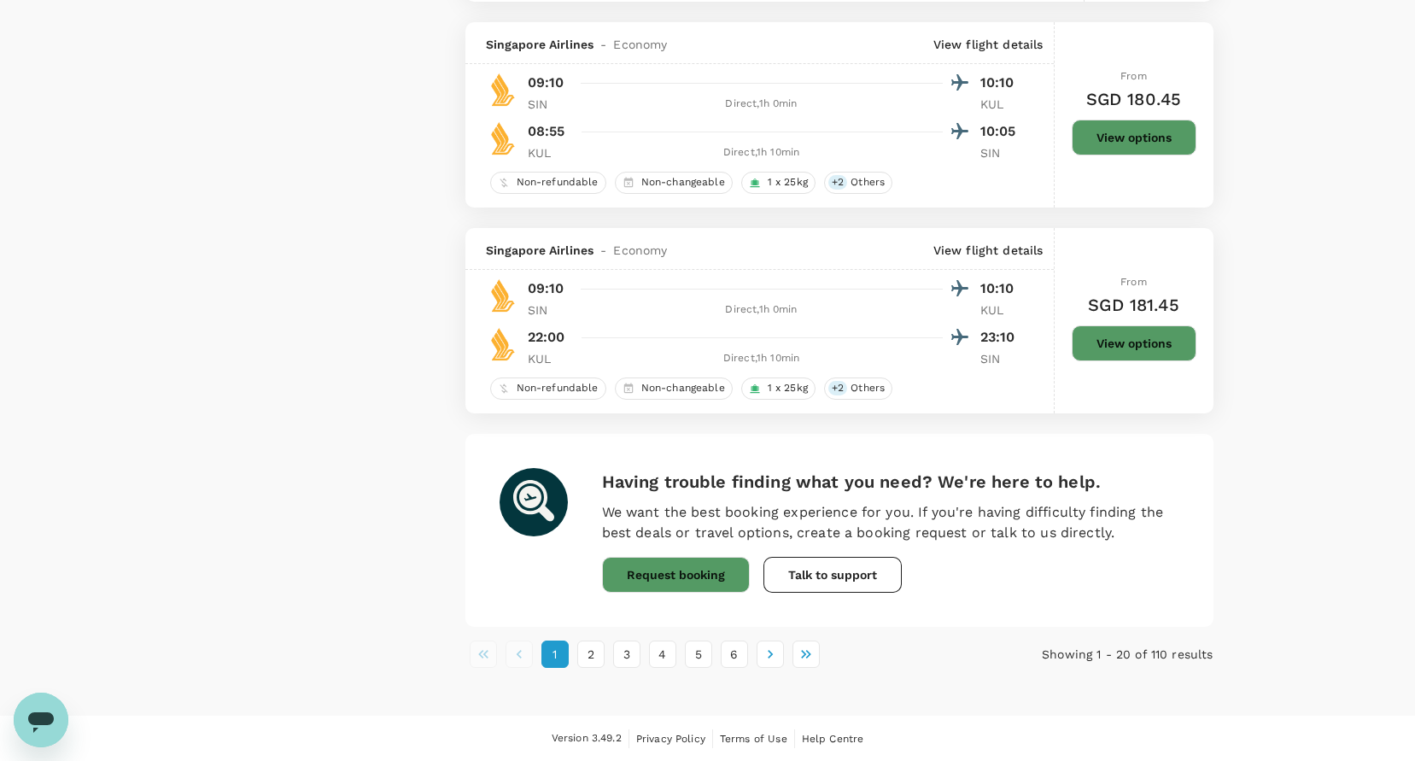
scroll to position [3864, 0]
click at [594, 661] on button "2" at bounding box center [590, 653] width 27 height 27
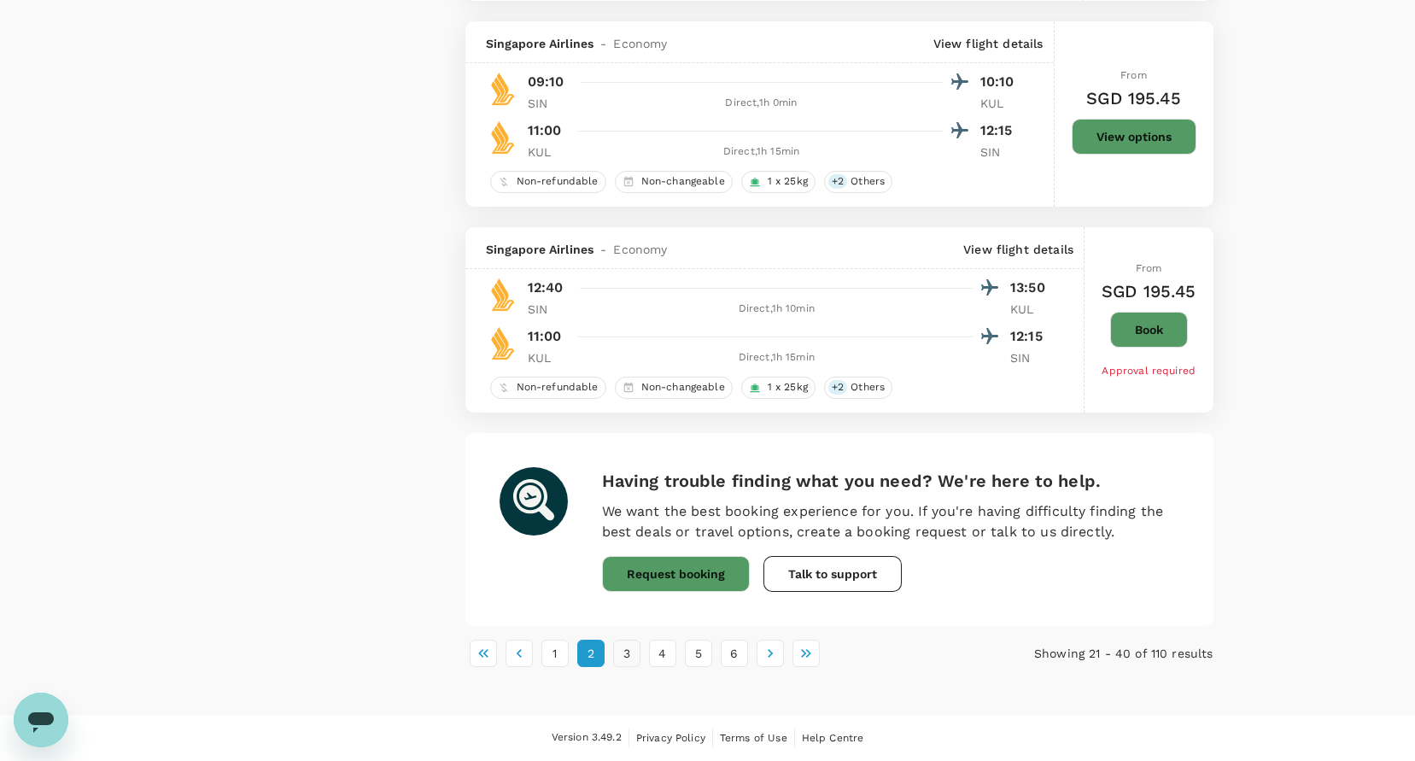
click at [624, 649] on button "3" at bounding box center [626, 653] width 27 height 27
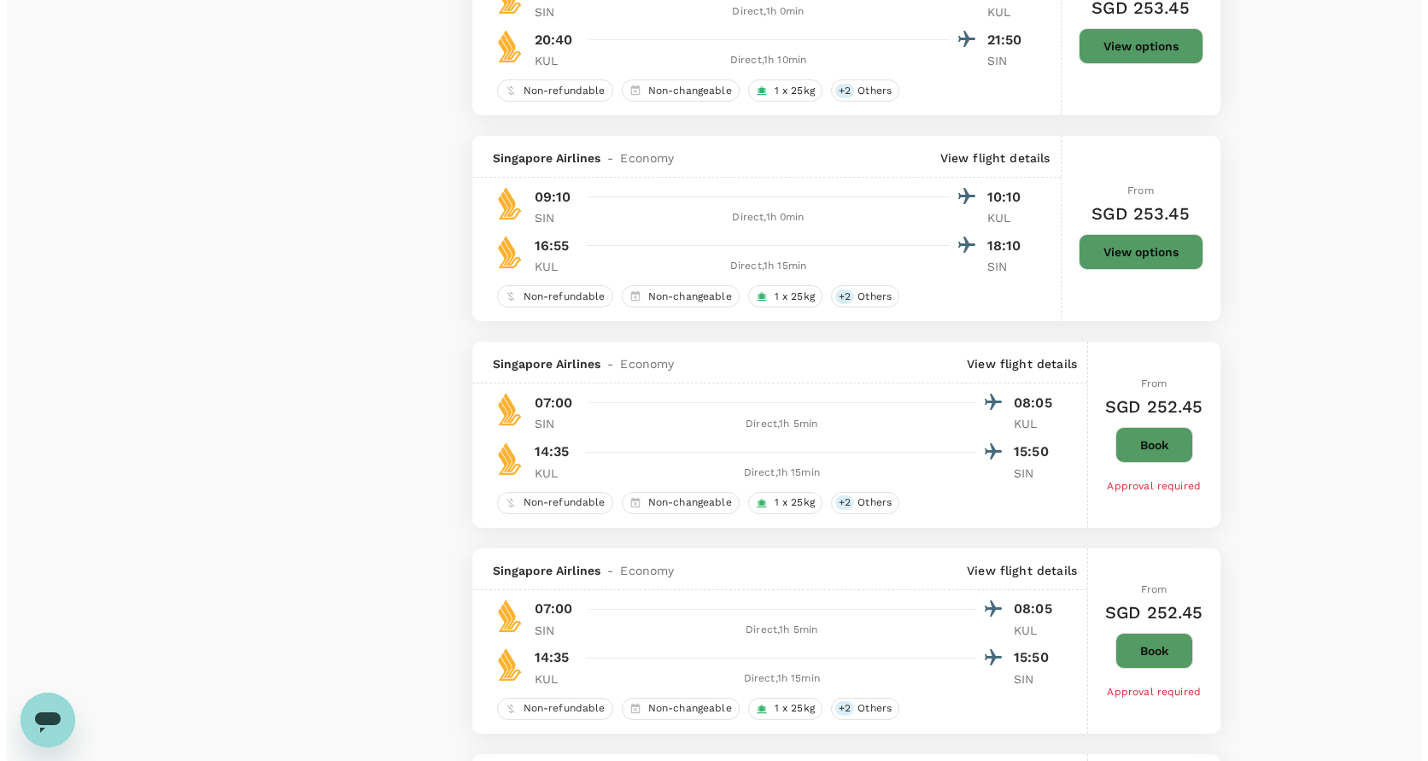
scroll to position [3330, 0]
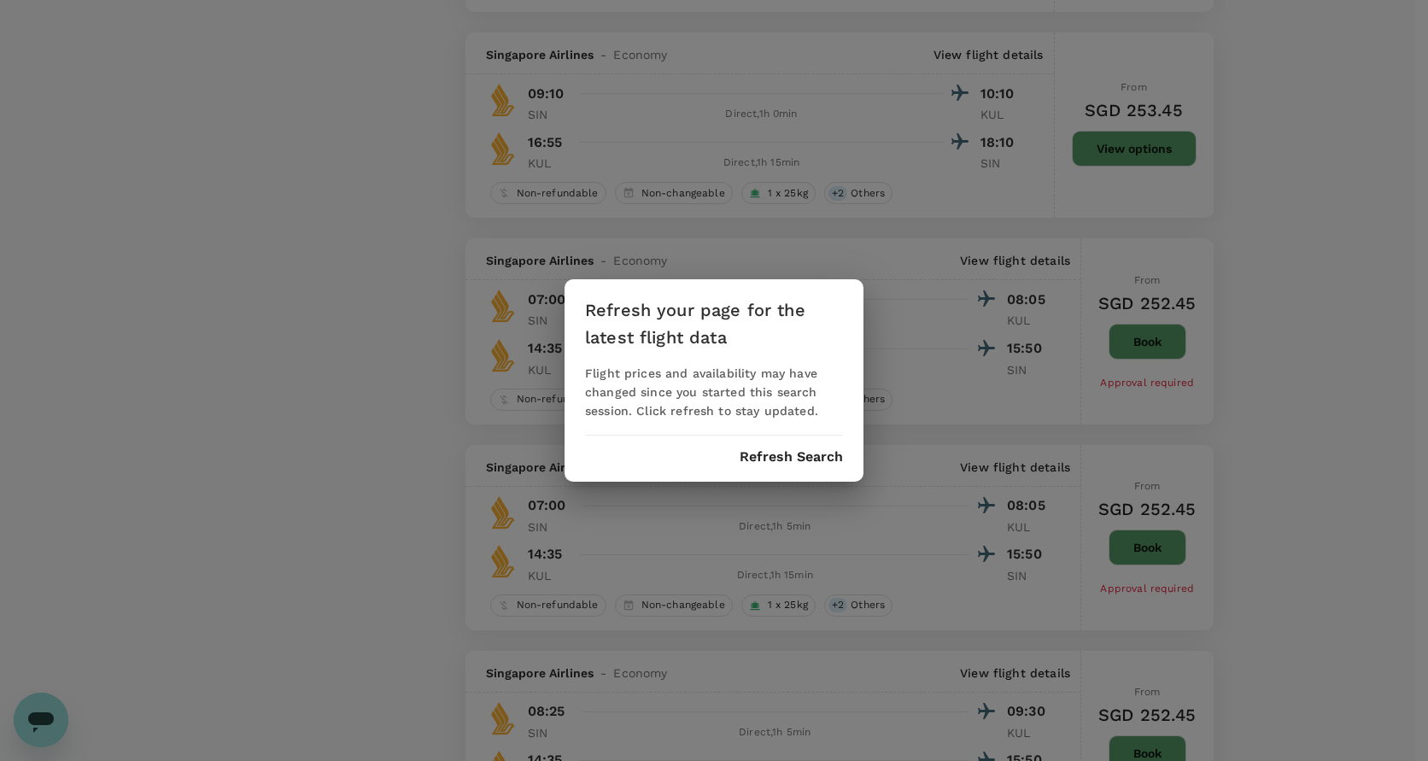
click at [272, 108] on div "Refresh your page for the latest flight data Flight prices and availability may…" at bounding box center [714, 380] width 1428 height 761
click at [769, 455] on button "Refresh Search" at bounding box center [790, 456] width 103 height 15
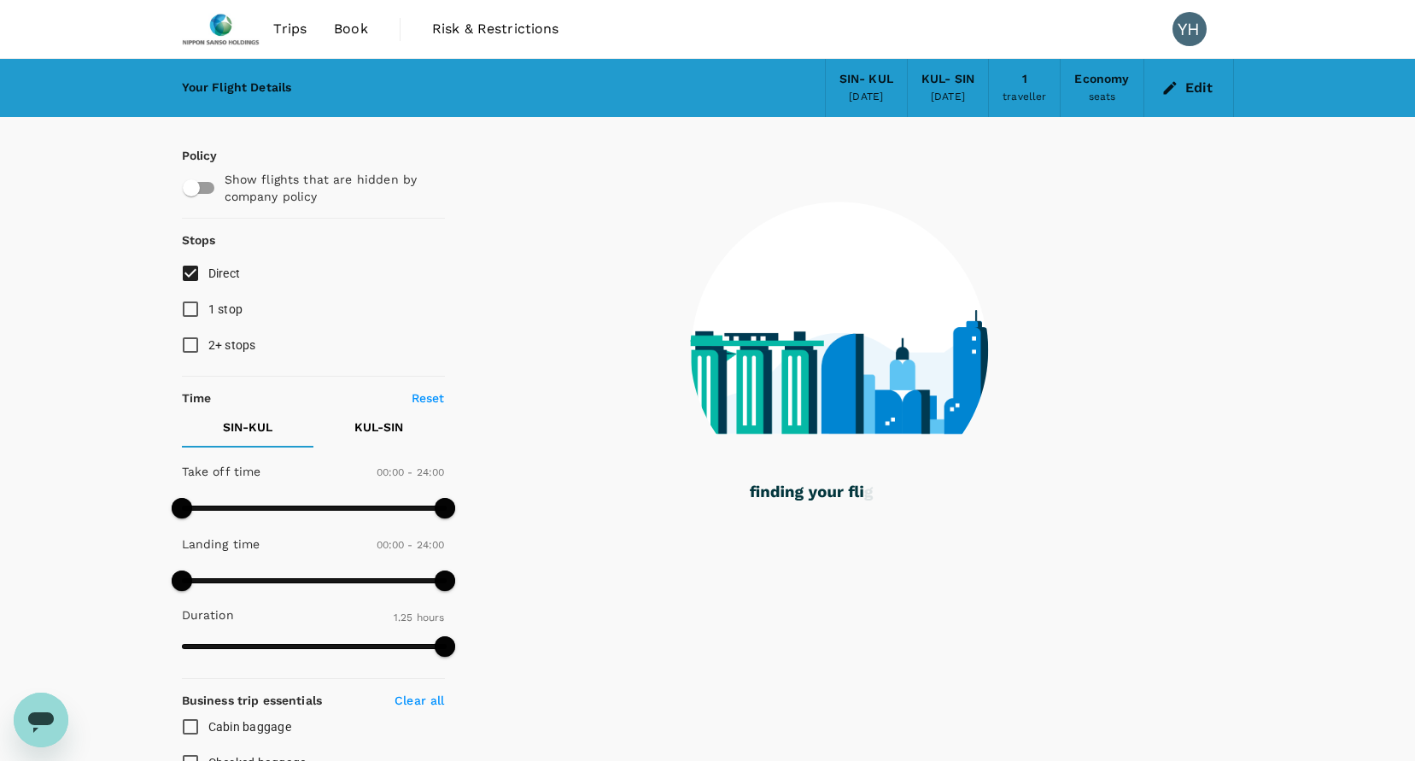
type input "85"
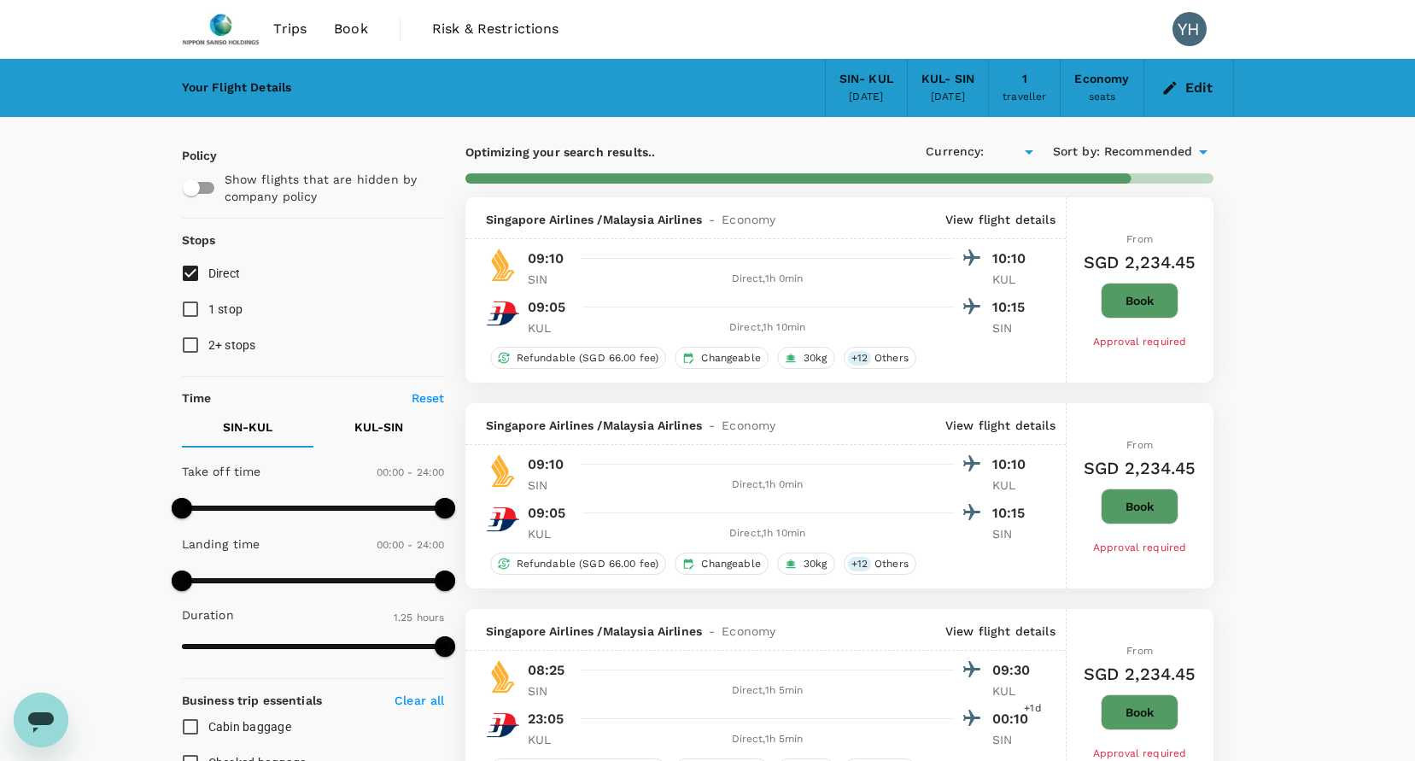
type input "SGD"
checkbox input "false"
